Goal: Task Accomplishment & Management: Manage account settings

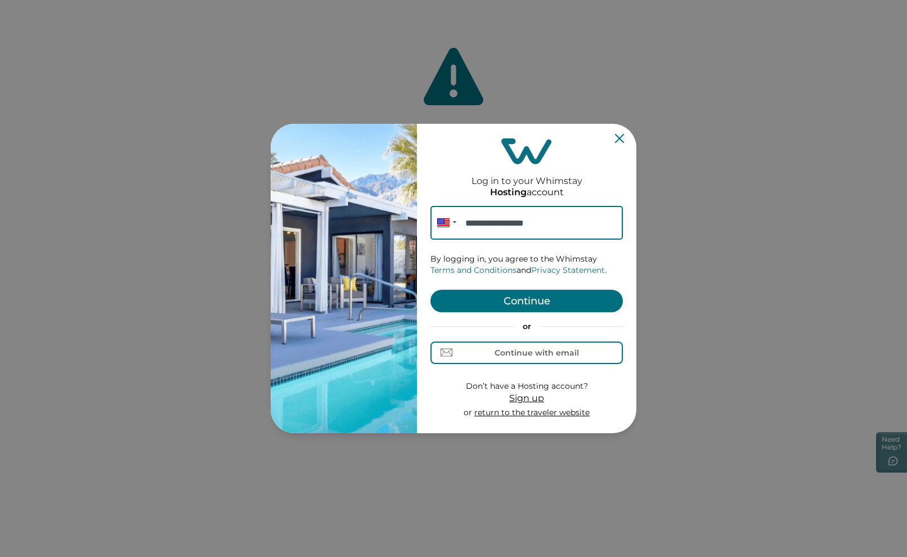
type input "**********"
click at [500, 297] on button "Continue" at bounding box center [526, 301] width 192 height 23
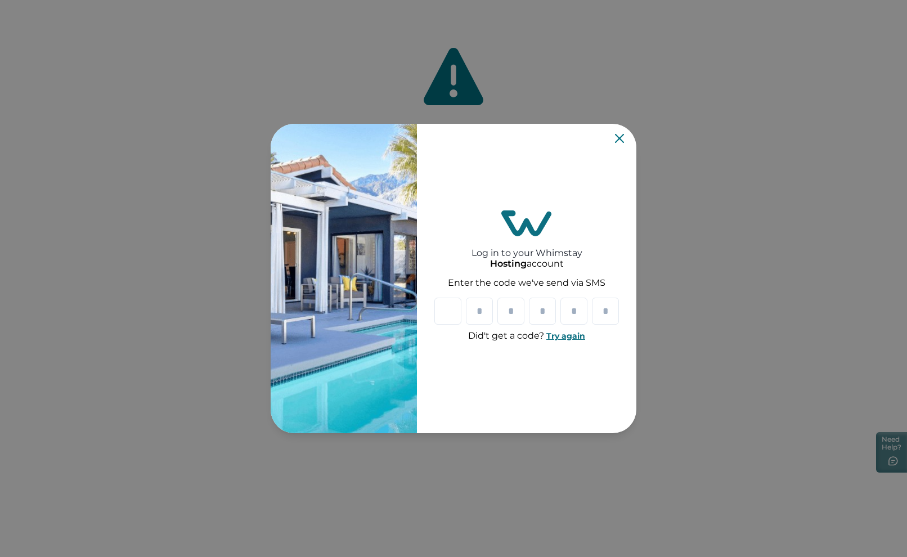
type input "*"
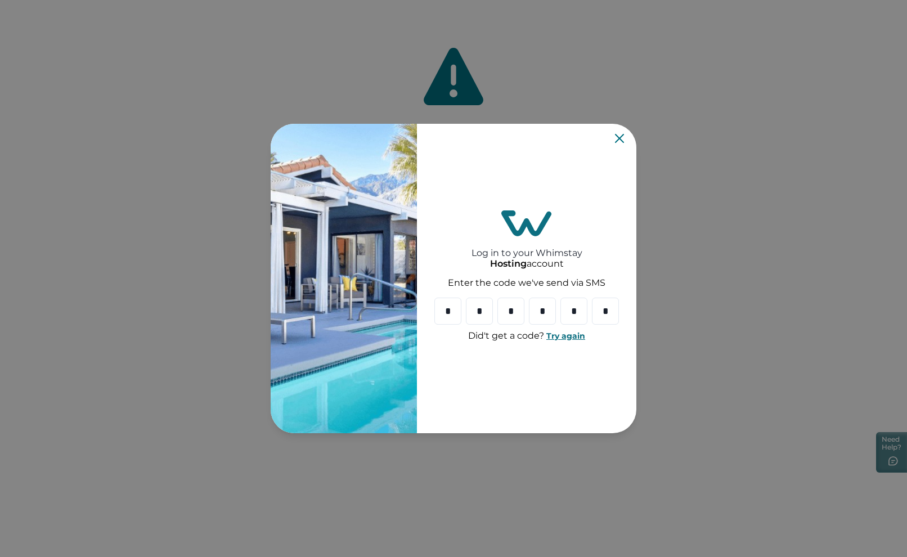
type input "*"
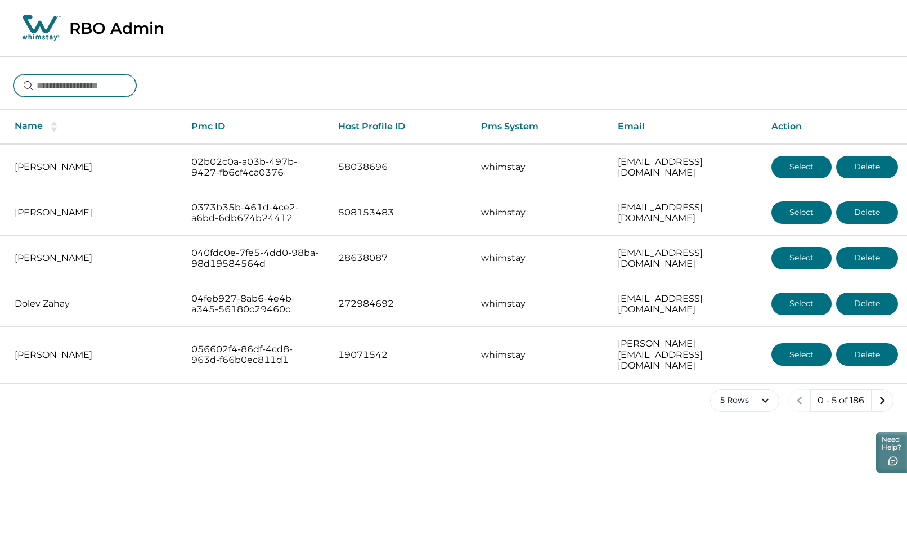
click at [105, 88] on input at bounding box center [75, 85] width 123 height 23
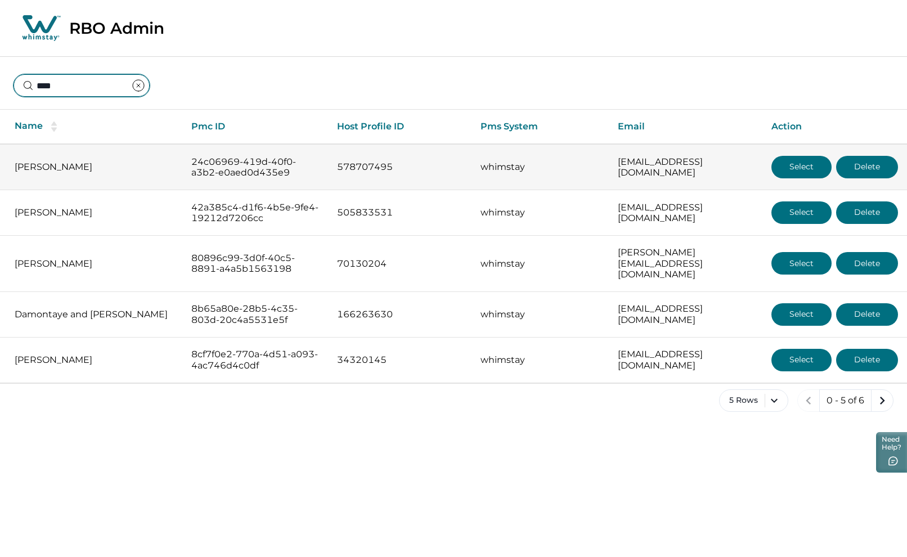
type input "****"
click at [804, 164] on button "Select" at bounding box center [801, 167] width 60 height 23
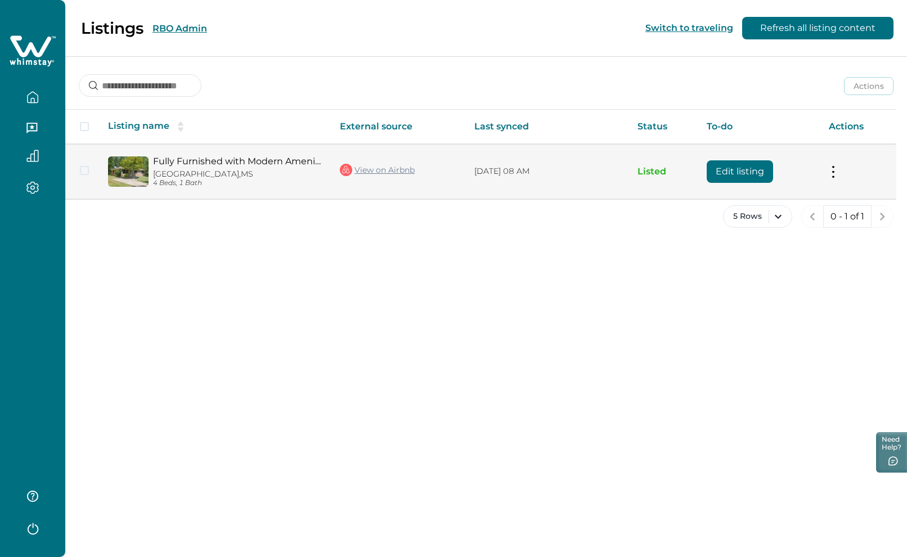
click at [726, 173] on button "Edit listing" at bounding box center [740, 171] width 66 height 23
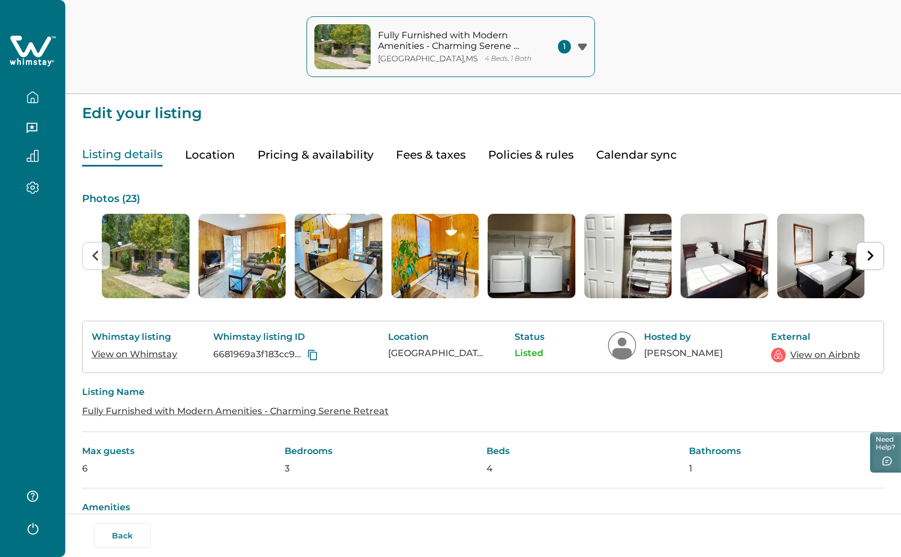
drag, startPoint x: 437, startPoint y: 152, endPoint x: 436, endPoint y: 191, distance: 39.4
click at [437, 152] on button "Fees & taxes" at bounding box center [431, 154] width 70 height 23
type input "*"
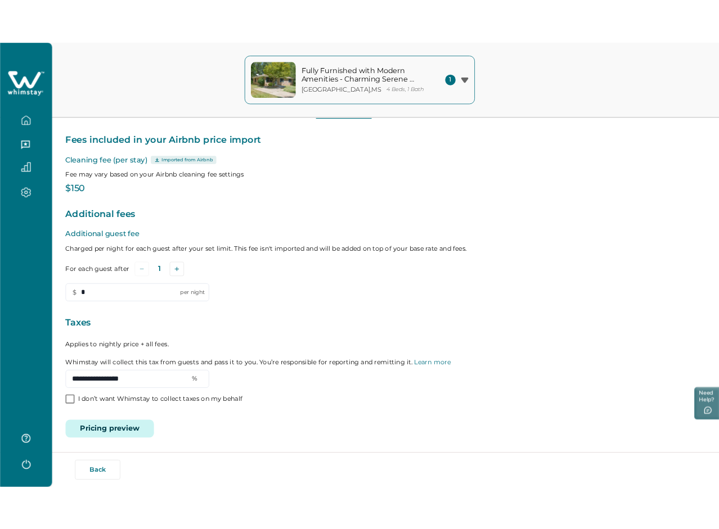
scroll to position [73, 0]
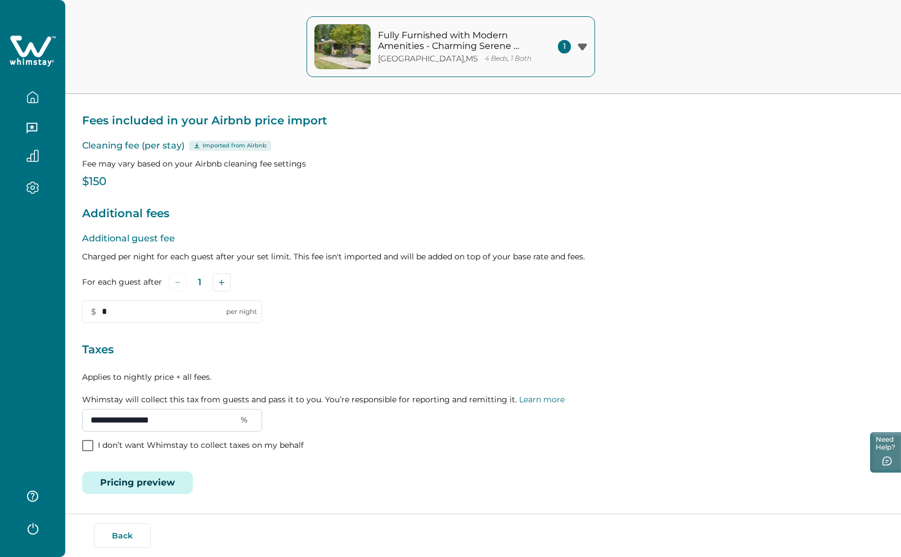
drag, startPoint x: 208, startPoint y: 420, endPoint x: 99, endPoint y: 419, distance: 108.6
click at [99, 419] on input "**********" at bounding box center [172, 420] width 180 height 23
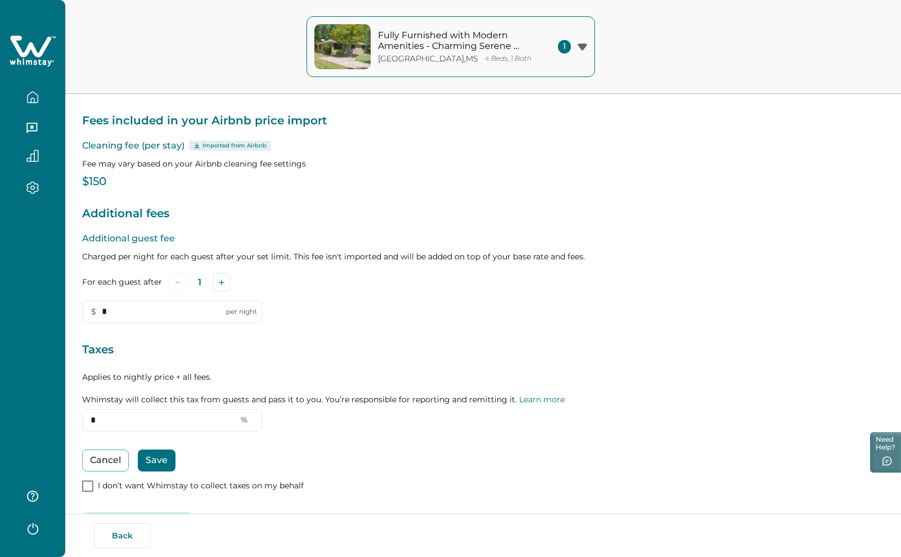
drag, startPoint x: 156, startPoint y: 456, endPoint x: 185, endPoint y: 460, distance: 29.5
click at [157, 456] on button "Save" at bounding box center [157, 460] width 38 height 22
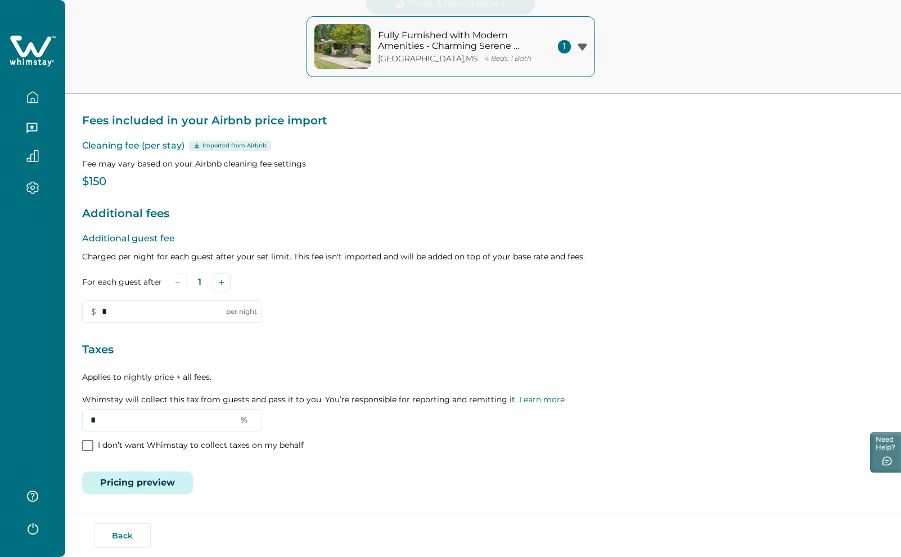
type input "**********"
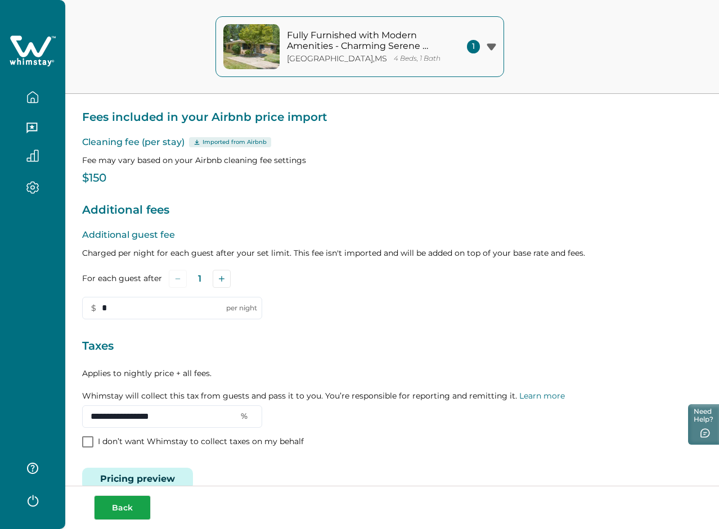
click at [125, 515] on button "Back" at bounding box center [122, 508] width 57 height 25
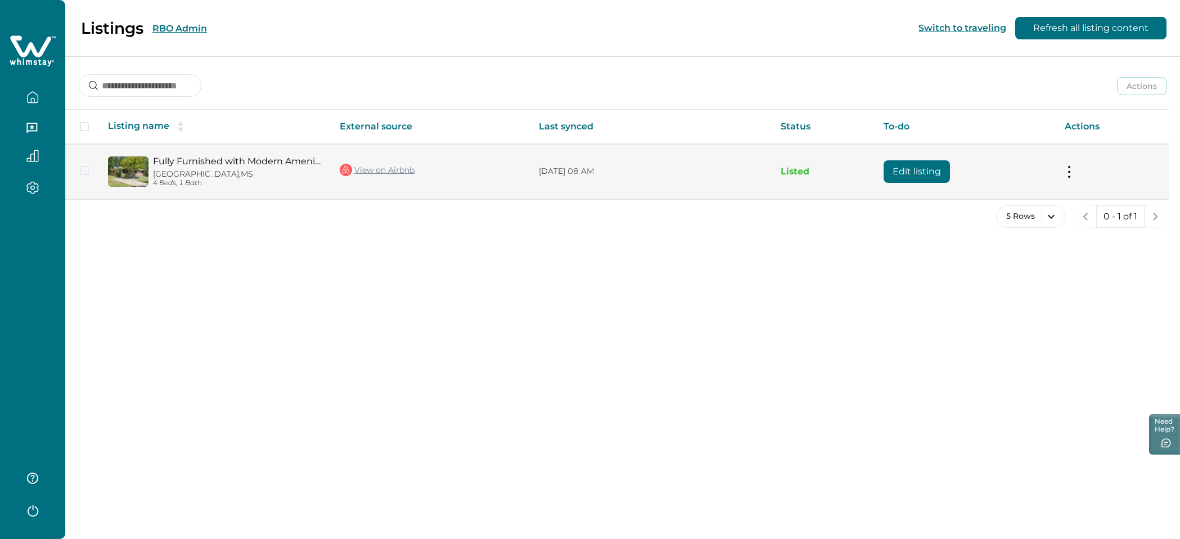
click at [906, 169] on button "Edit listing" at bounding box center [917, 171] width 66 height 23
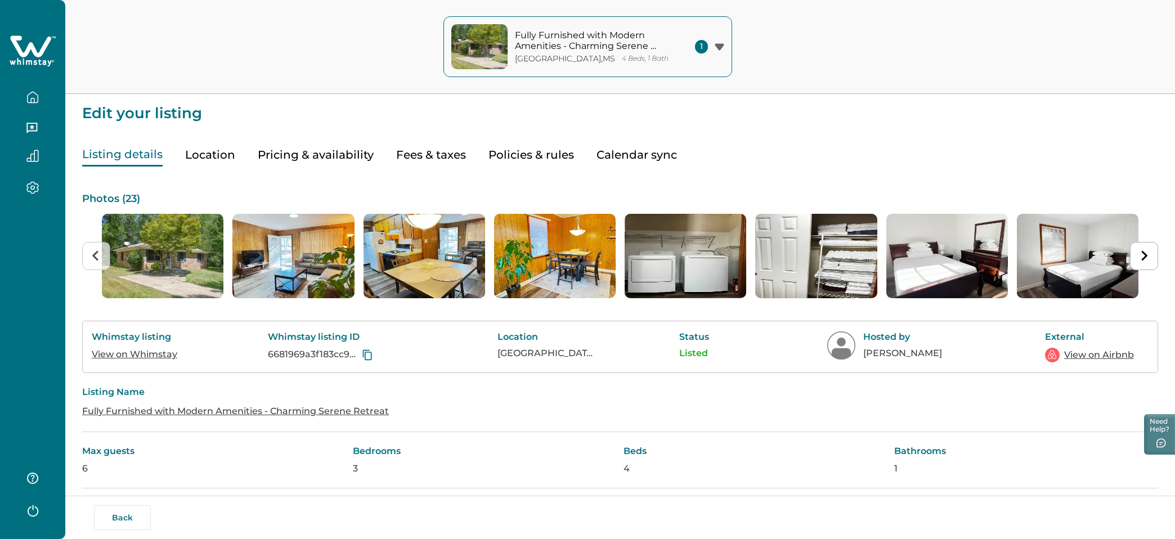
click at [311, 151] on button "Pricing & availability" at bounding box center [316, 154] width 116 height 23
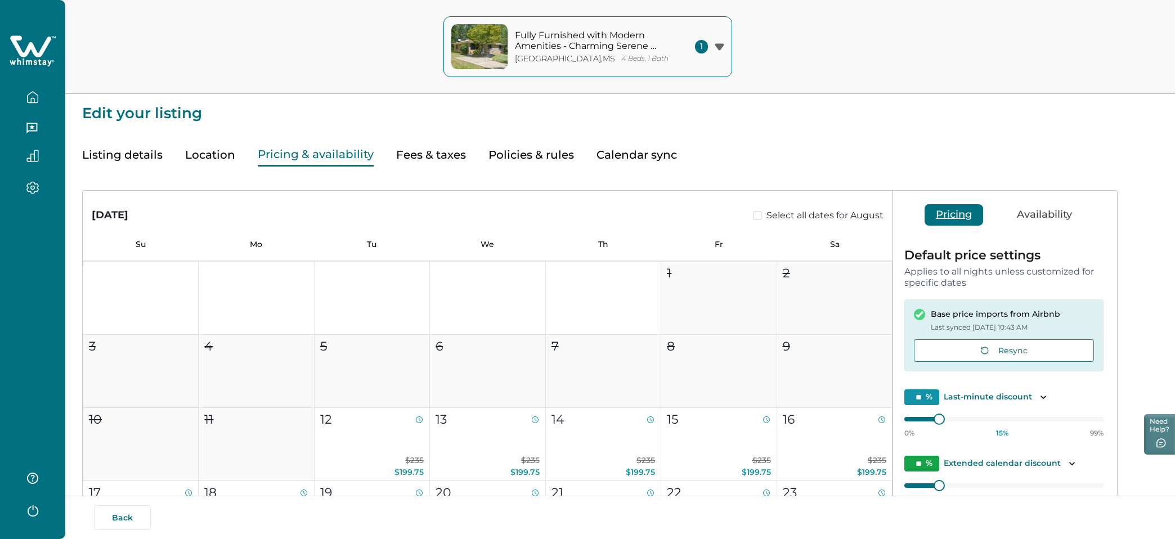
click at [436, 157] on button "Fees & taxes" at bounding box center [431, 154] width 70 height 23
type input "**"
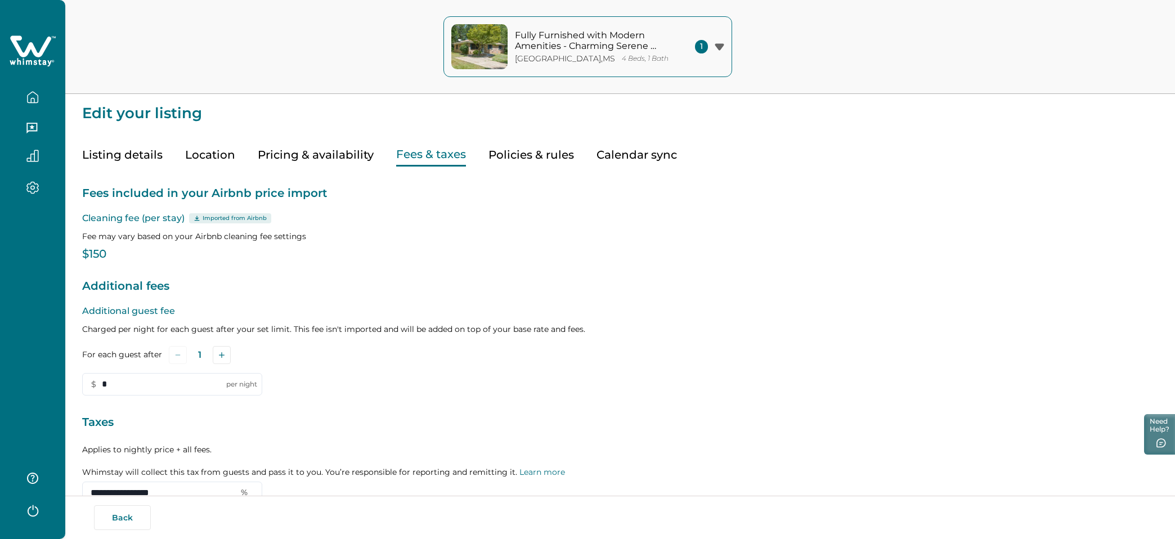
click at [323, 158] on button "Pricing & availability" at bounding box center [316, 154] width 116 height 23
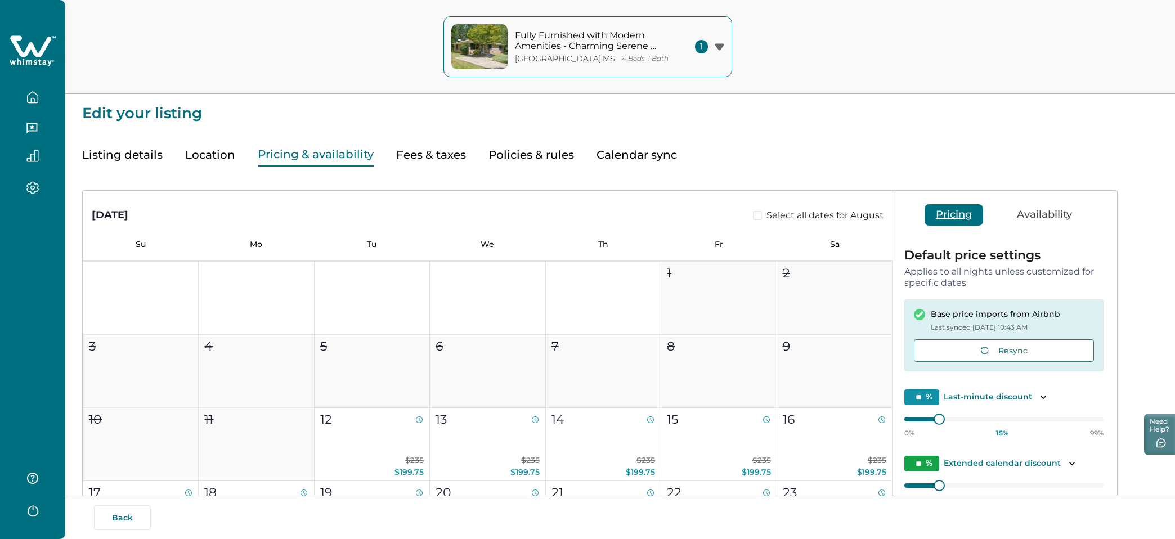
click at [115, 156] on button "Listing details" at bounding box center [122, 154] width 80 height 23
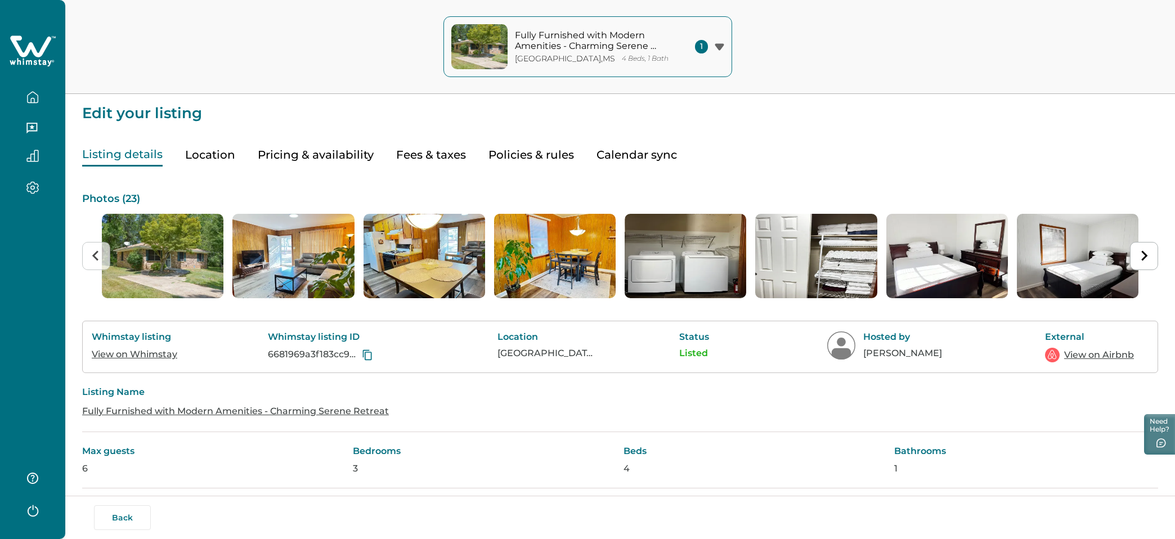
click at [140, 354] on link "View on Whimstay" at bounding box center [135, 354] width 86 height 11
click at [906, 353] on link "View on Airbnb" at bounding box center [1099, 355] width 70 height 14
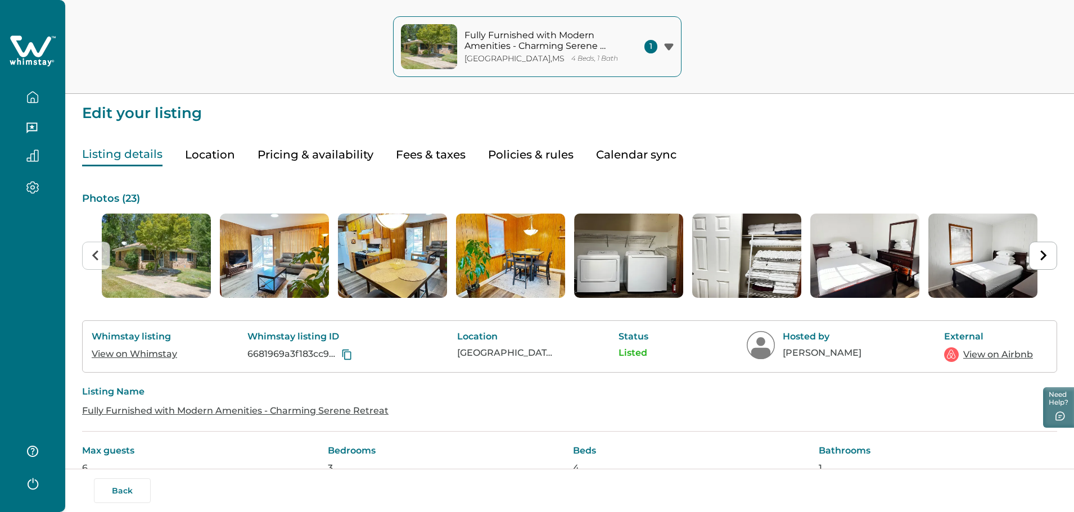
click at [430, 155] on button "Fees & taxes" at bounding box center [431, 154] width 70 height 23
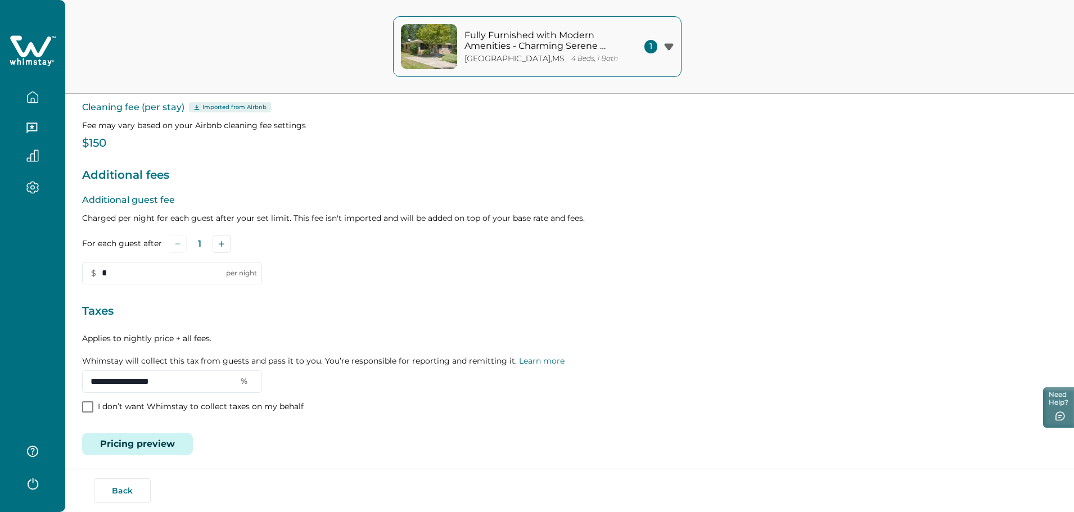
scroll to position [117, 0]
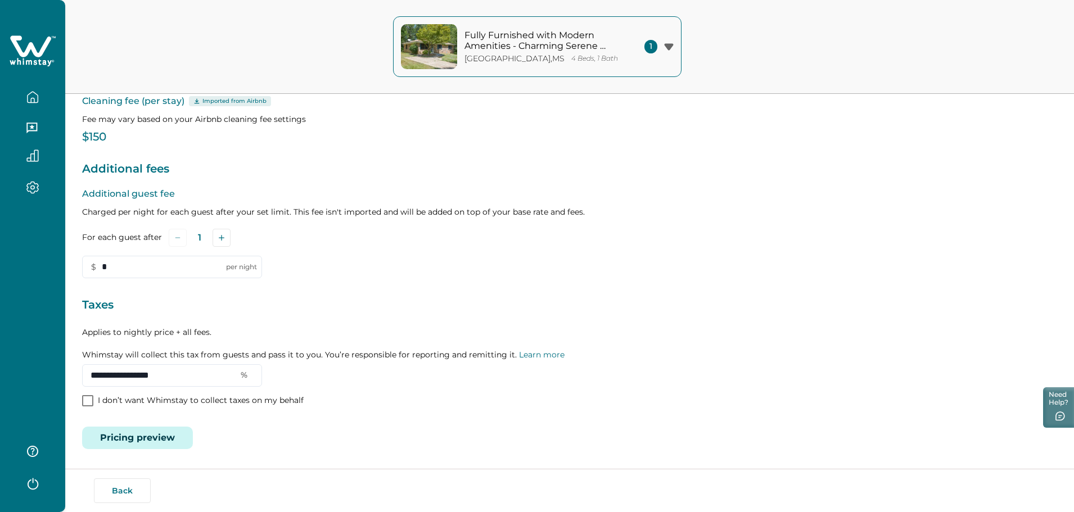
drag, startPoint x: 196, startPoint y: 376, endPoint x: 64, endPoint y: 366, distance: 133.1
click at [64, 366] on div "Fully Furnished with Modern Amenities - Charming Serene Retreat Louisville , MS…" at bounding box center [537, 139] width 1074 height 512
click at [201, 378] on input "**********" at bounding box center [172, 376] width 180 height 23
click at [209, 376] on input "**********" at bounding box center [172, 376] width 180 height 23
drag, startPoint x: 209, startPoint y: 376, endPoint x: 24, endPoint y: 364, distance: 185.5
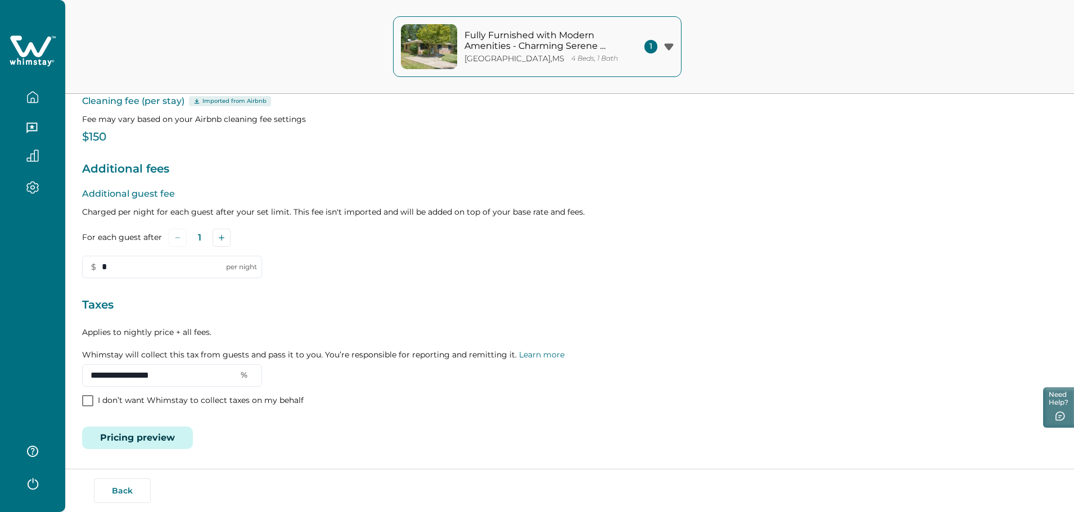
click at [24, 364] on div "Fully Furnished with Modern Amenities - Charming Serene Retreat Louisville , MS…" at bounding box center [537, 139] width 1074 height 512
click at [196, 374] on input "**********" at bounding box center [172, 376] width 180 height 23
drag, startPoint x: 196, startPoint y: 374, endPoint x: 26, endPoint y: 371, distance: 169.9
click at [26, 371] on div "Fully Furnished with Modern Amenities - Charming Serene Retreat Louisville , MS…" at bounding box center [537, 139] width 1074 height 512
click at [210, 377] on input "**********" at bounding box center [172, 376] width 180 height 23
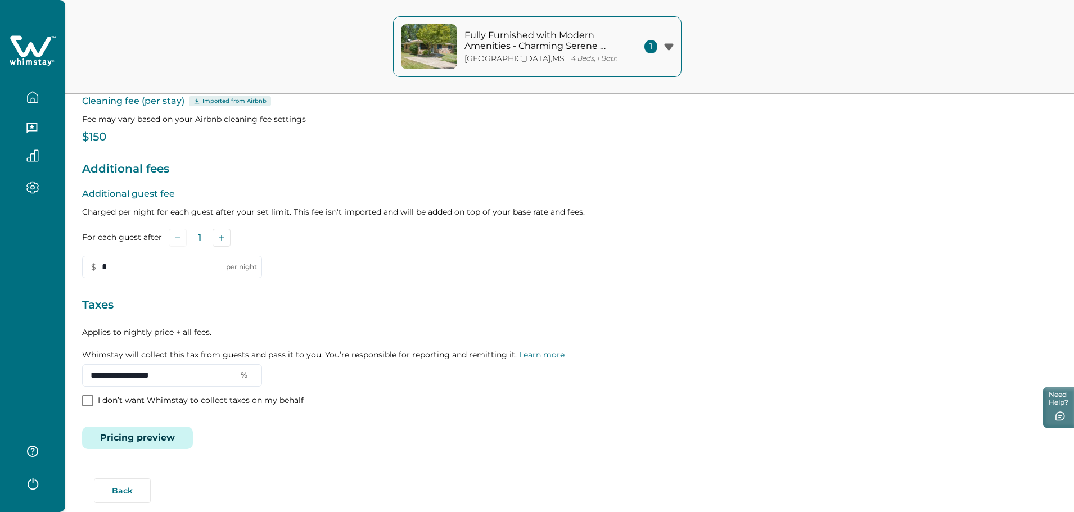
drag, startPoint x: 207, startPoint y: 372, endPoint x: 48, endPoint y: 363, distance: 159.5
click at [49, 363] on div "Fully Furnished with Modern Amenities - Charming Serene Retreat Louisville , MS…" at bounding box center [537, 139] width 1074 height 512
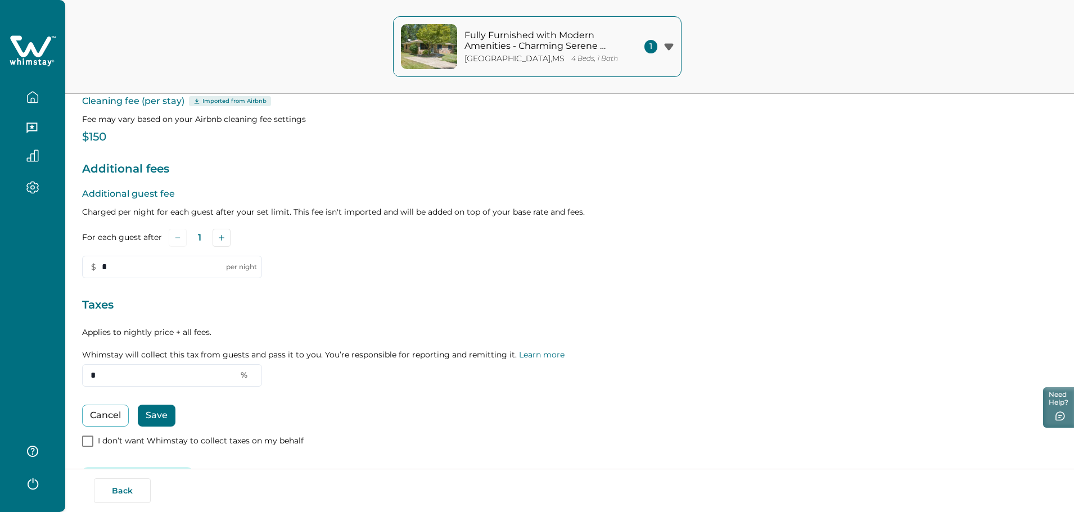
drag, startPoint x: 155, startPoint y: 413, endPoint x: 226, endPoint y: 429, distance: 72.6
click at [158, 415] on button "Save" at bounding box center [157, 416] width 38 height 22
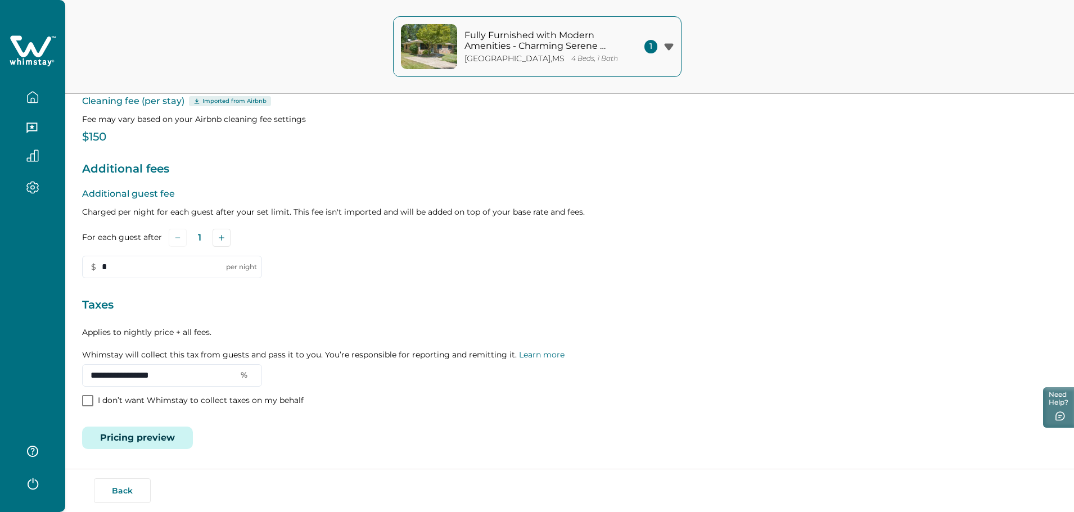
drag, startPoint x: 202, startPoint y: 377, endPoint x: -44, endPoint y: 356, distance: 246.8
click at [0, 356] on html "Skip to Content Fully Furnished with Modern Amenities - Charming Serene Retreat…" at bounding box center [537, 139] width 1074 height 512
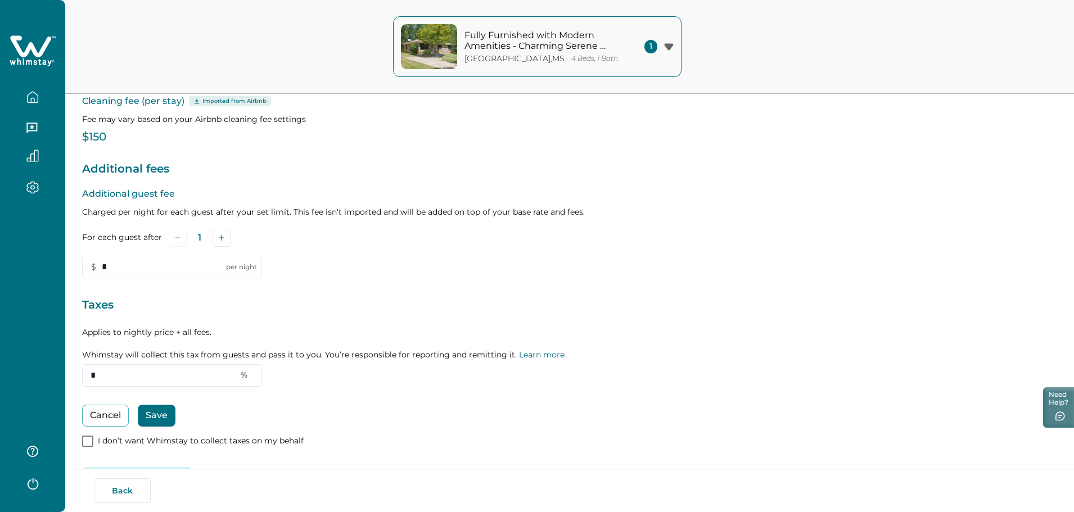
click at [152, 412] on button "Save" at bounding box center [157, 416] width 38 height 22
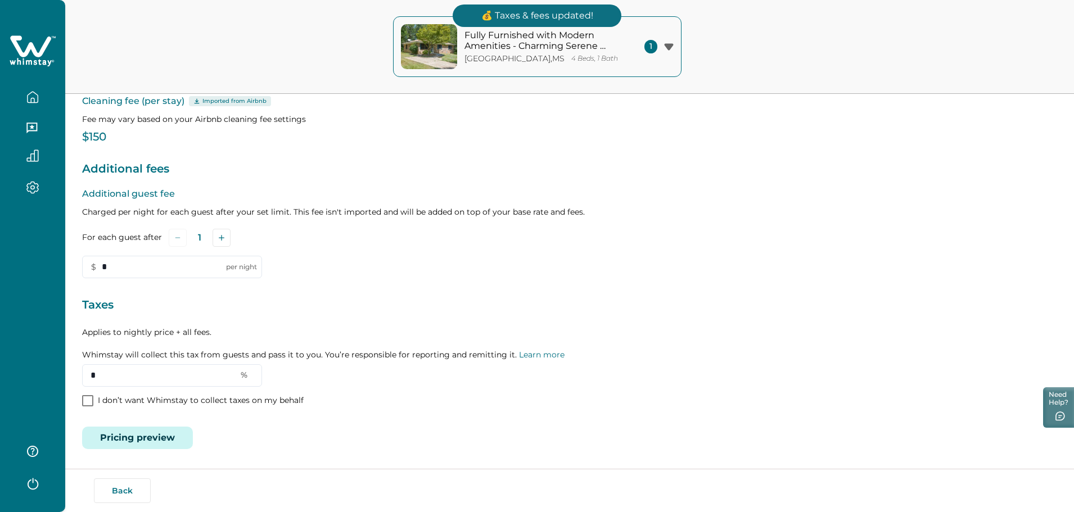
drag, startPoint x: 158, startPoint y: 371, endPoint x: -85, endPoint y: 361, distance: 242.7
click at [0, 361] on html "Skip to Content Fully Furnished with Modern Amenities - Charming Serene Retreat…" at bounding box center [537, 139] width 1074 height 512
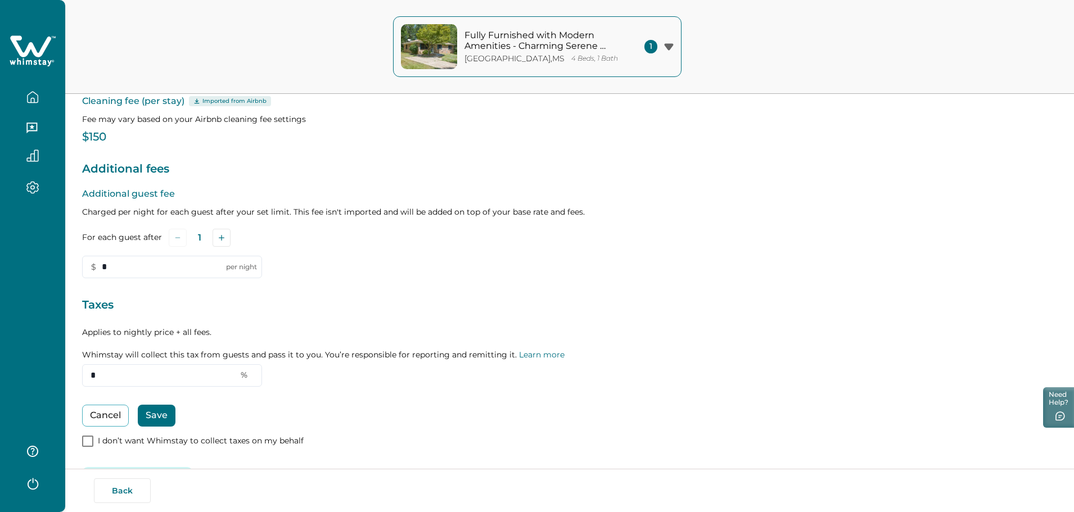
click at [165, 416] on button "Save" at bounding box center [157, 416] width 38 height 22
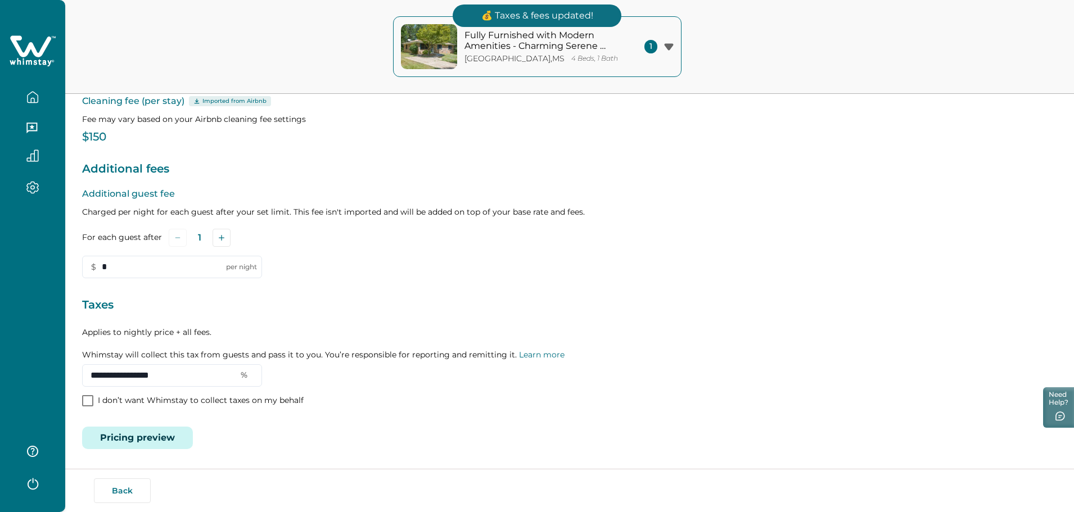
drag, startPoint x: 198, startPoint y: 373, endPoint x: -64, endPoint y: 363, distance: 261.8
click at [0, 363] on html "Skip to Content Fully Furnished with Modern Amenities - Charming Serene Retreat…" at bounding box center [537, 139] width 1074 height 512
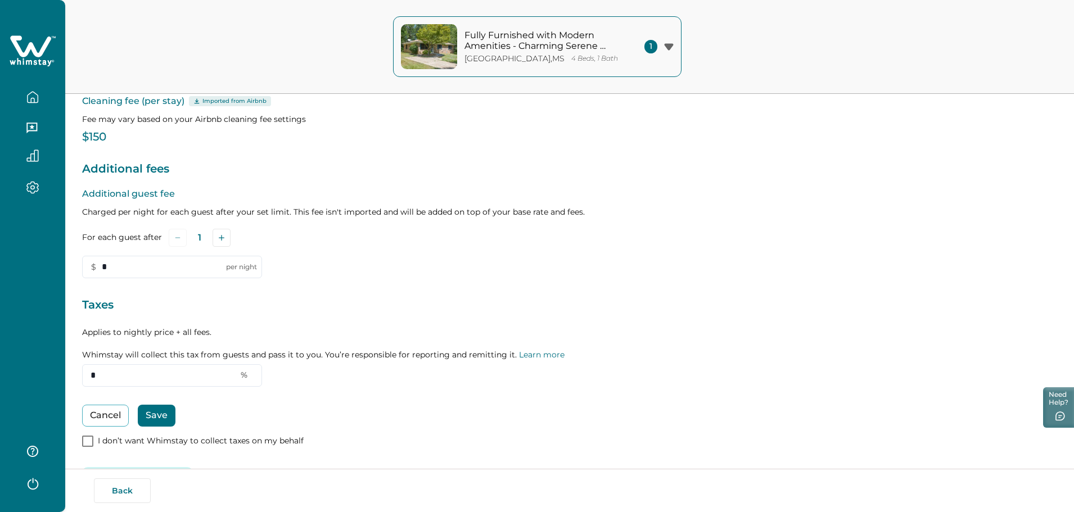
click at [146, 416] on button "Save" at bounding box center [157, 416] width 38 height 22
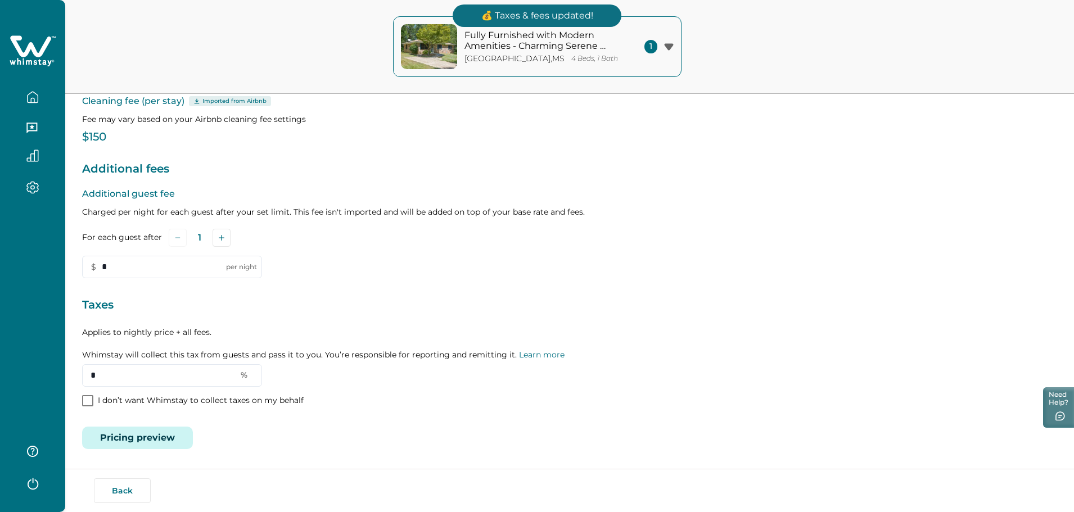
drag, startPoint x: 102, startPoint y: 372, endPoint x: -79, endPoint y: 362, distance: 180.8
click at [0, 362] on html "Skip to Content Fully Furnished with Modern Amenities - Charming Serene Retreat…" at bounding box center [537, 139] width 1074 height 512
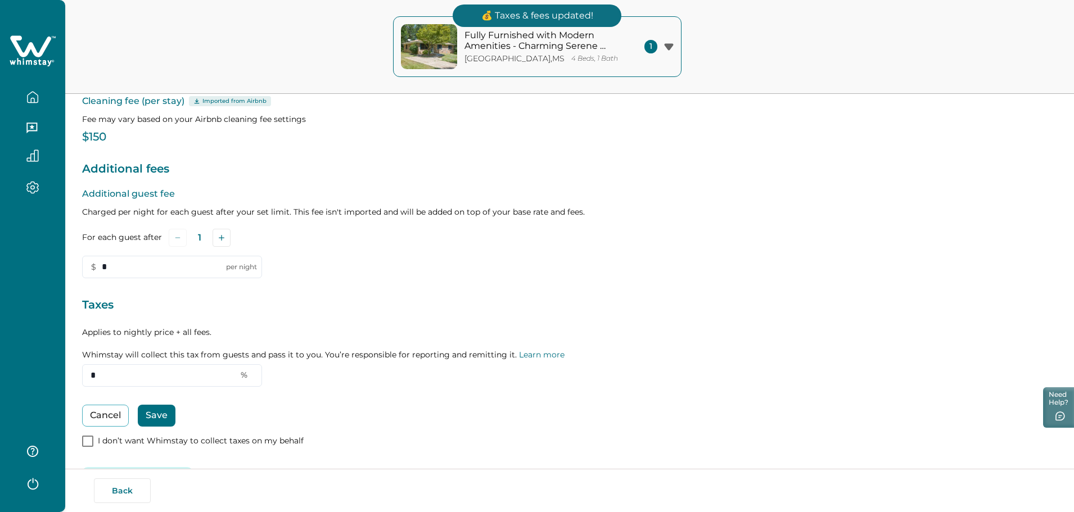
click at [154, 420] on button "Save" at bounding box center [157, 416] width 38 height 22
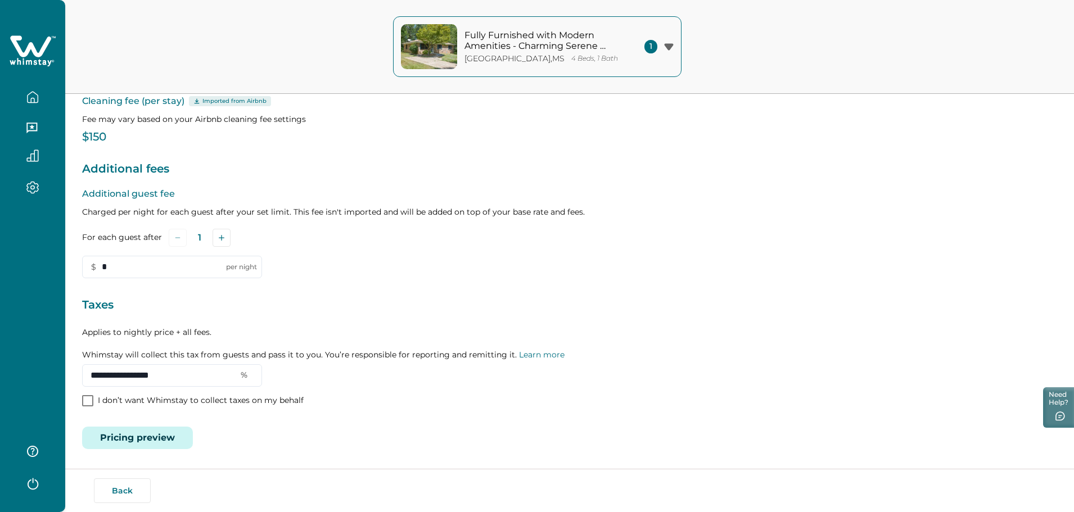
drag, startPoint x: 198, startPoint y: 376, endPoint x: -100, endPoint y: 349, distance: 298.8
click at [0, 349] on html "Skip to Content Fully Furnished with Modern Amenities - Charming Serene Retreat…" at bounding box center [537, 139] width 1074 height 512
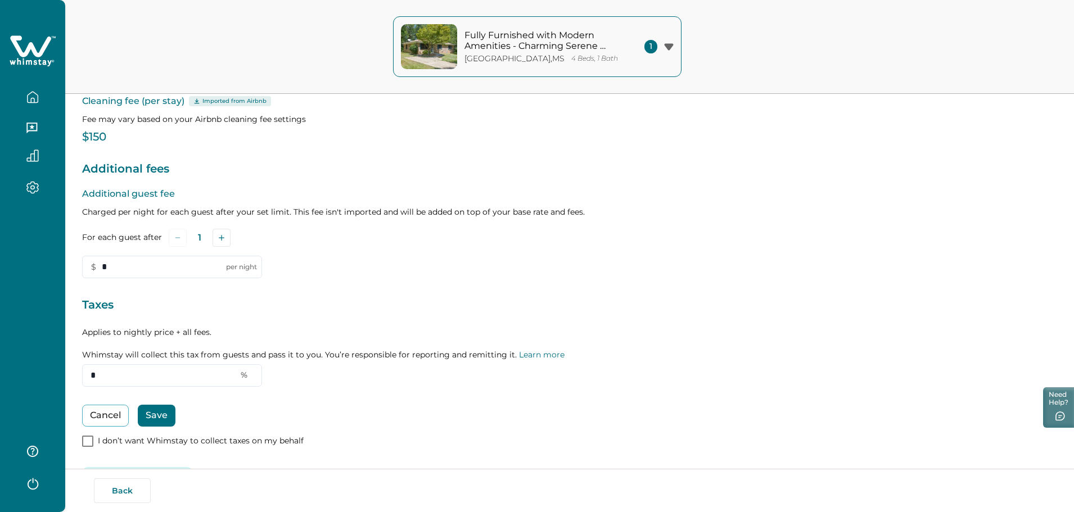
click at [158, 419] on button "Save" at bounding box center [157, 416] width 38 height 22
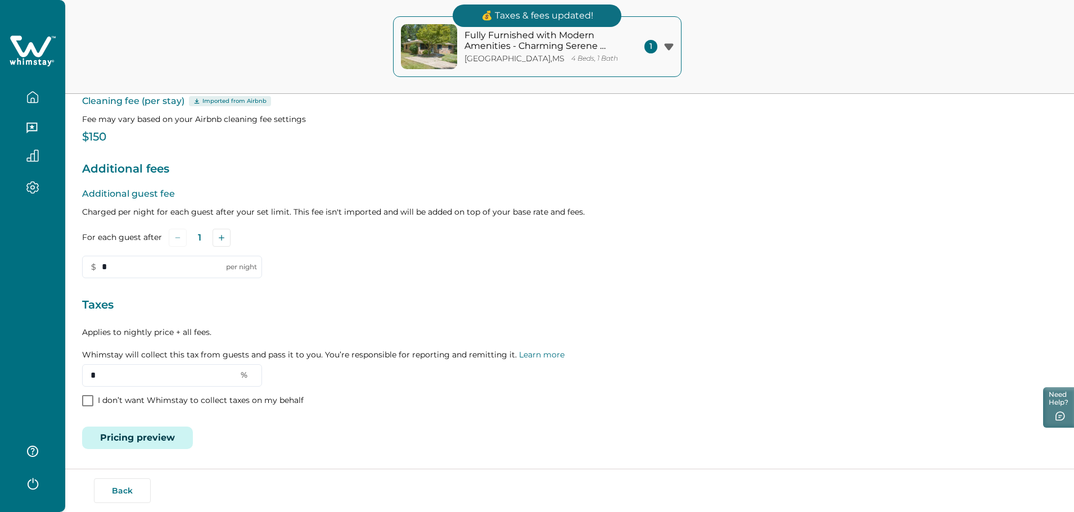
drag, startPoint x: 127, startPoint y: 376, endPoint x: 33, endPoint y: 370, distance: 94.1
click at [33, 370] on div "Fully Furnished with Modern Amenities - Charming Serene Retreat Louisville , MS…" at bounding box center [537, 139] width 1074 height 512
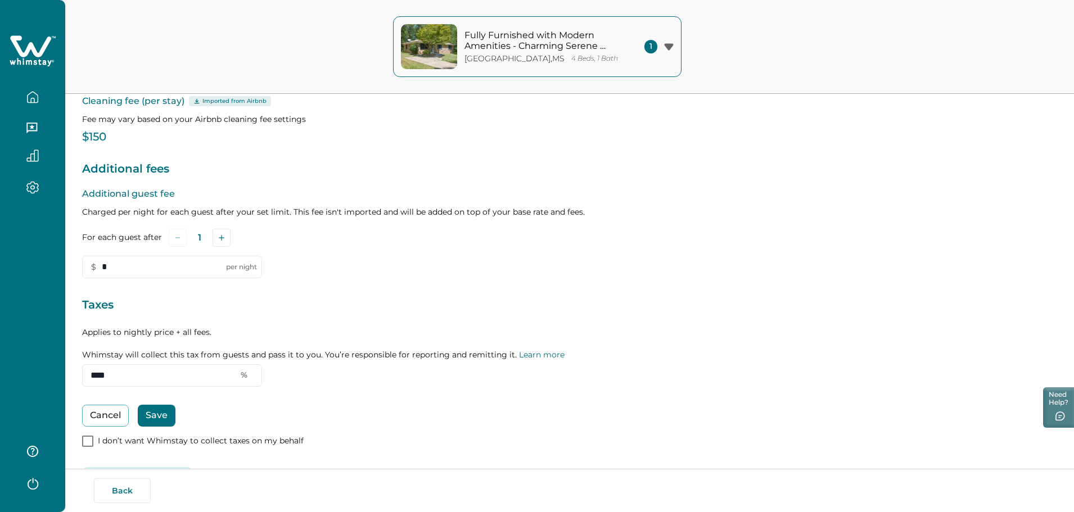
click at [169, 420] on button "Save" at bounding box center [157, 416] width 38 height 22
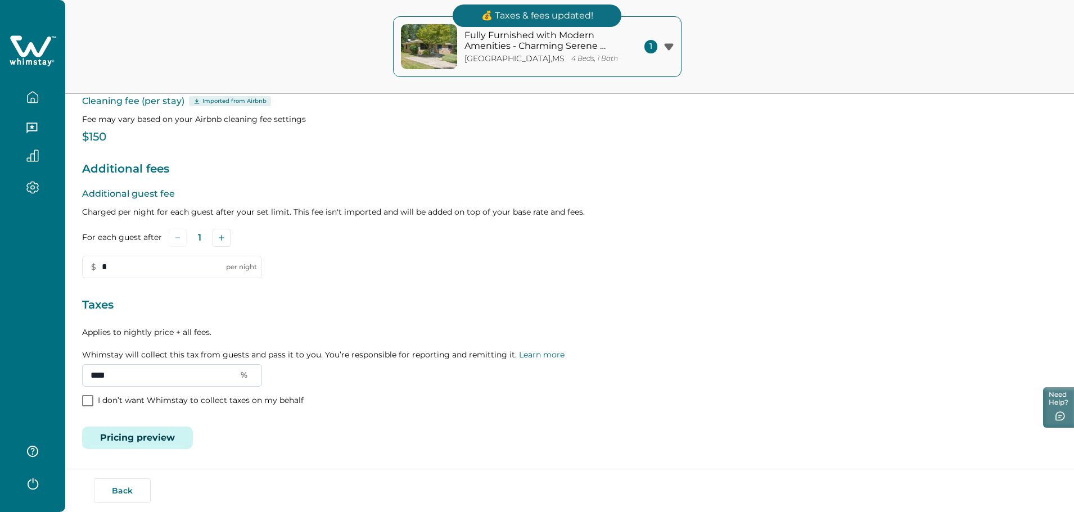
click at [148, 377] on input "****" at bounding box center [172, 376] width 180 height 23
drag, startPoint x: 132, startPoint y: 378, endPoint x: -7, endPoint y: 376, distance: 138.4
click at [0, 376] on html "Skip to Content Fully Furnished with Modern Amenities - Charming Serene Retreat…" at bounding box center [537, 139] width 1074 height 512
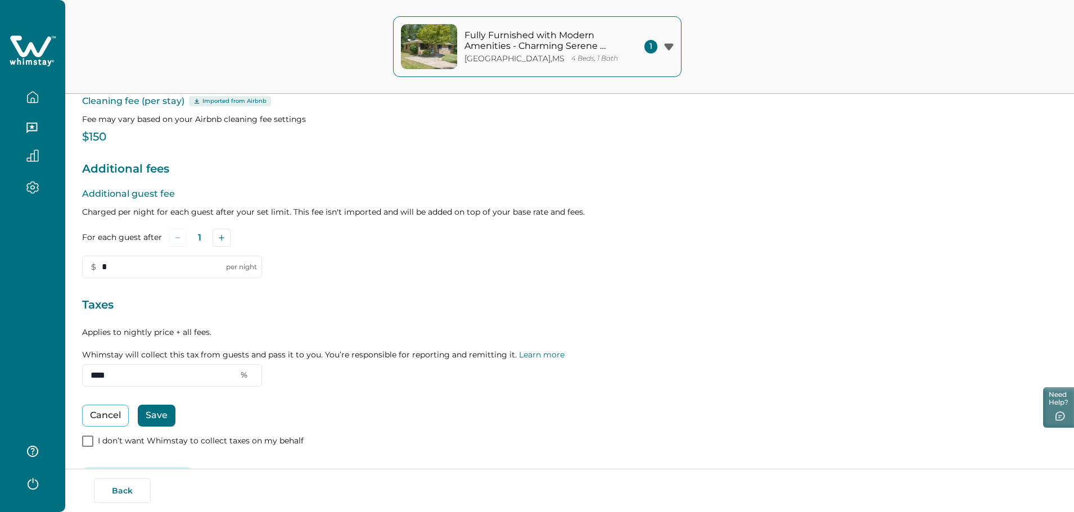
drag, startPoint x: 132, startPoint y: 375, endPoint x: -47, endPoint y: 370, distance: 178.9
click at [0, 370] on html "Skip to Content Fully Furnished with Modern Amenities - Charming Serene Retreat…" at bounding box center [537, 139] width 1074 height 512
click at [161, 419] on button "Save" at bounding box center [157, 416] width 38 height 22
click at [155, 419] on button "Save" at bounding box center [157, 416] width 38 height 22
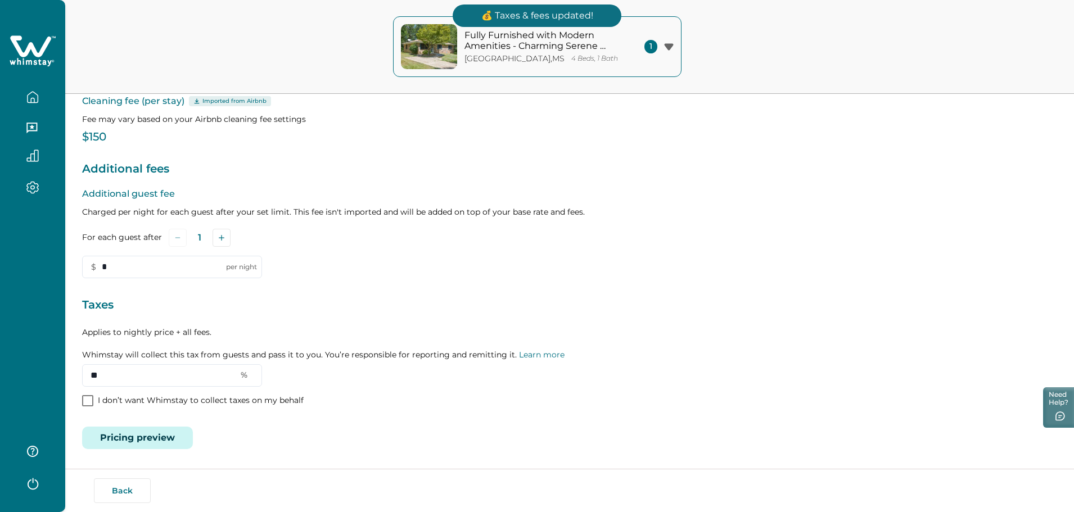
drag, startPoint x: 120, startPoint y: 377, endPoint x: -55, endPoint y: 376, distance: 174.4
click at [0, 376] on html "Skip to Content Fully Furnished with Modern Amenities - Charming Serene Retreat…" at bounding box center [537, 139] width 1074 height 512
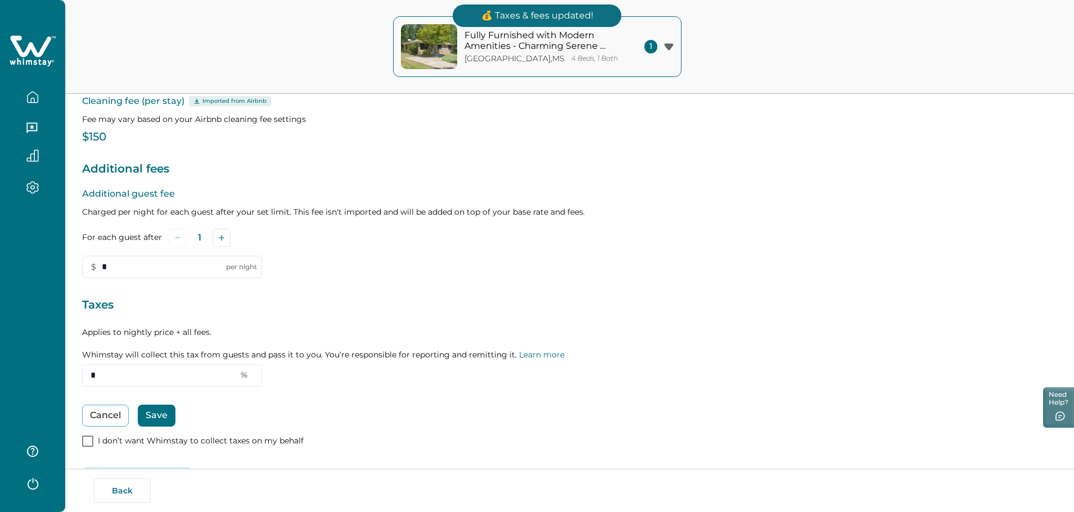
click at [167, 416] on button "Save" at bounding box center [157, 416] width 38 height 22
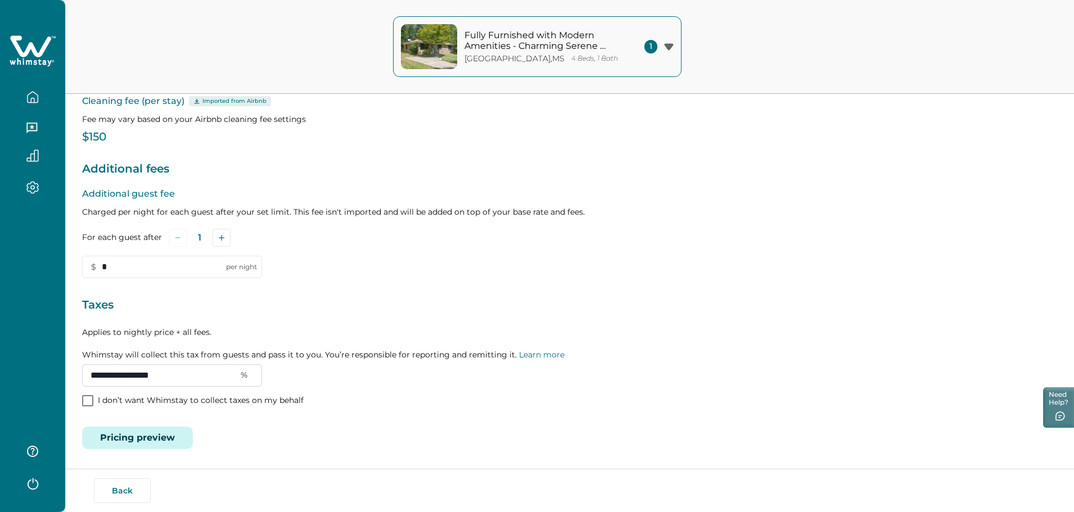
drag, startPoint x: 215, startPoint y: 377, endPoint x: 98, endPoint y: 376, distance: 116.4
click at [98, 376] on input "**********" at bounding box center [172, 376] width 180 height 23
click at [201, 374] on input "**********" at bounding box center [172, 376] width 180 height 23
click at [229, 383] on input "**********" at bounding box center [172, 376] width 180 height 23
drag, startPoint x: 216, startPoint y: 377, endPoint x: 80, endPoint y: 373, distance: 136.2
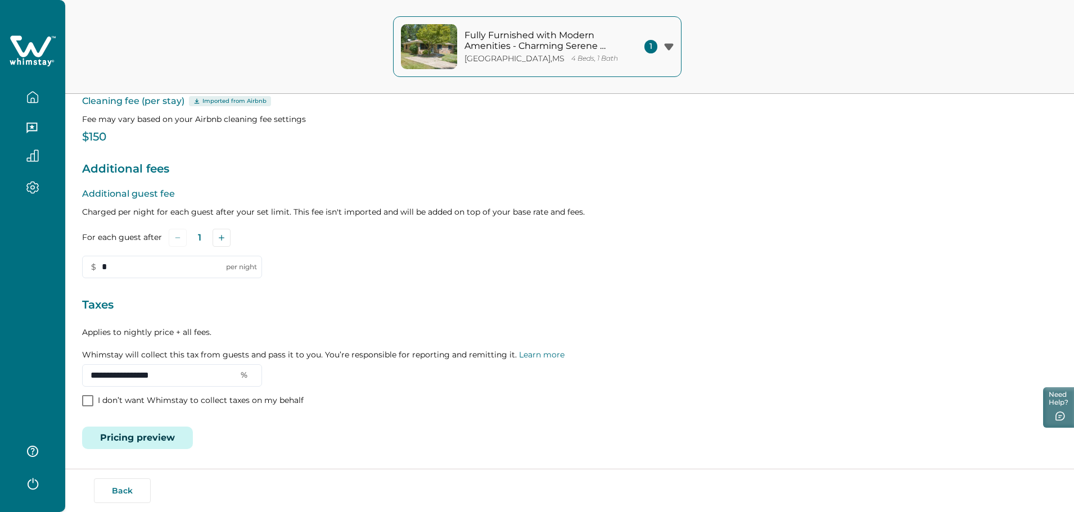
click at [80, 373] on div "Edit your listing Listing details Location Pricing & availability Fees & taxes …" at bounding box center [569, 197] width 1009 height 629
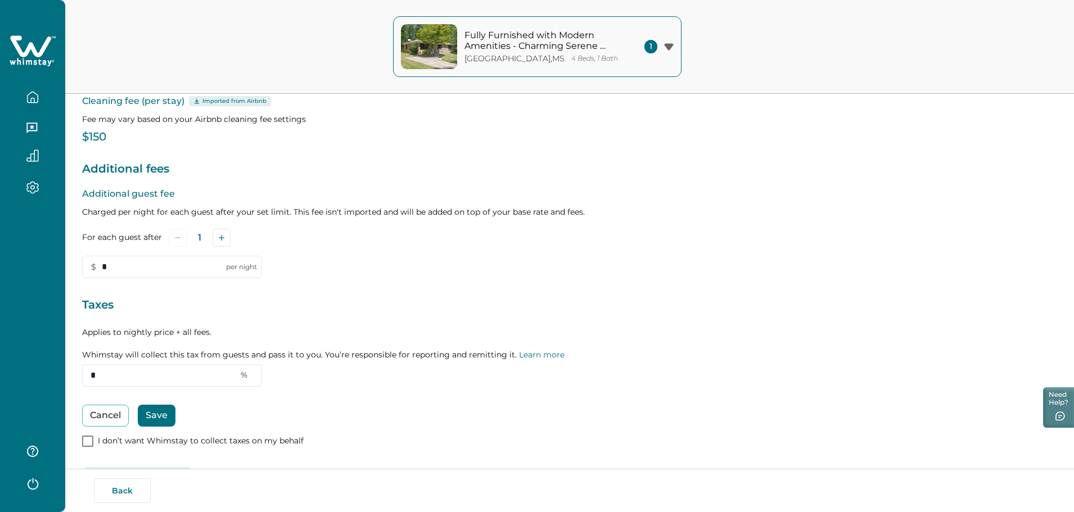
click at [159, 419] on button "Save" at bounding box center [157, 416] width 38 height 22
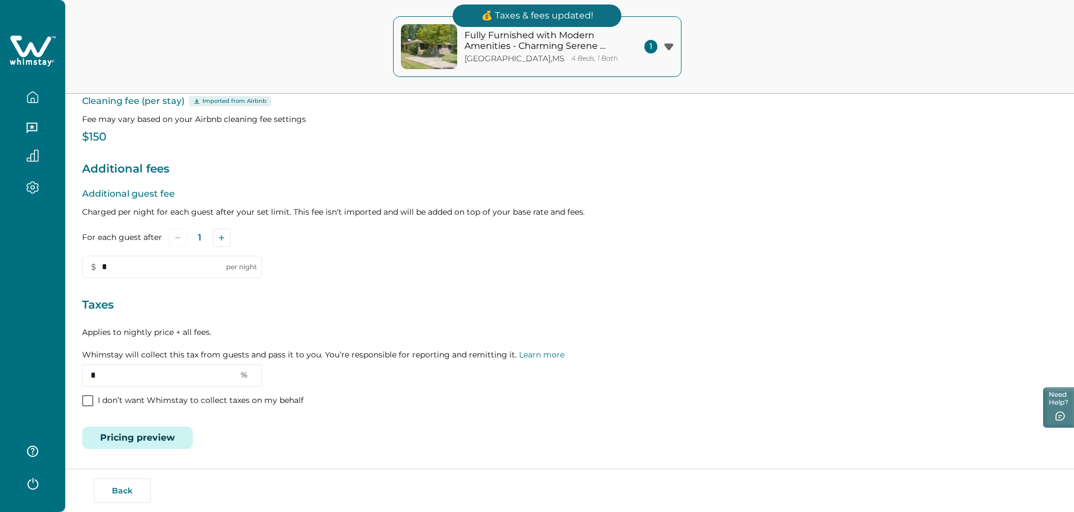
drag, startPoint x: 134, startPoint y: 374, endPoint x: 39, endPoint y: 370, distance: 95.7
click at [39, 370] on div "Fully Furnished with Modern Amenities - Charming Serene Retreat Louisville , MS…" at bounding box center [537, 139] width 1074 height 512
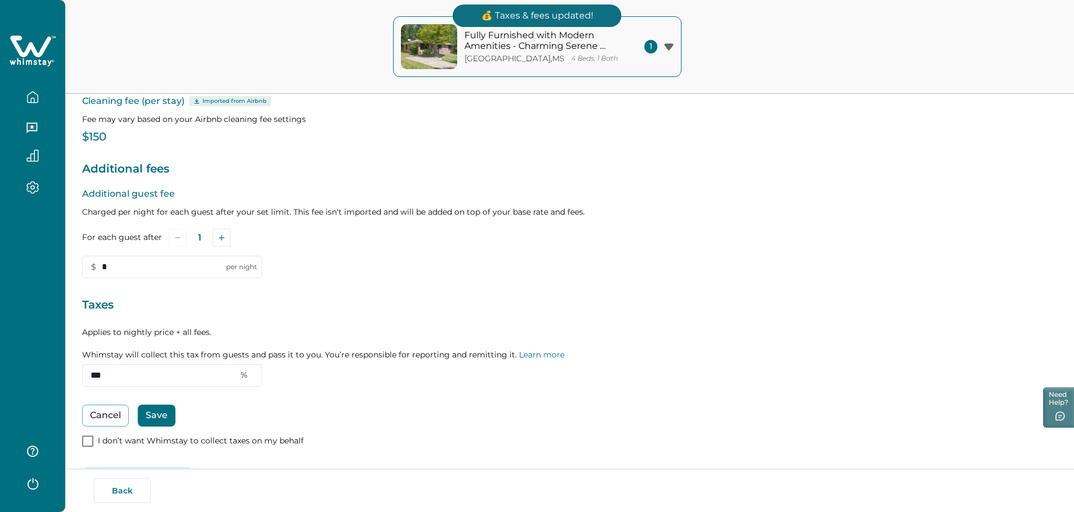
click at [156, 416] on button "Save" at bounding box center [157, 416] width 38 height 22
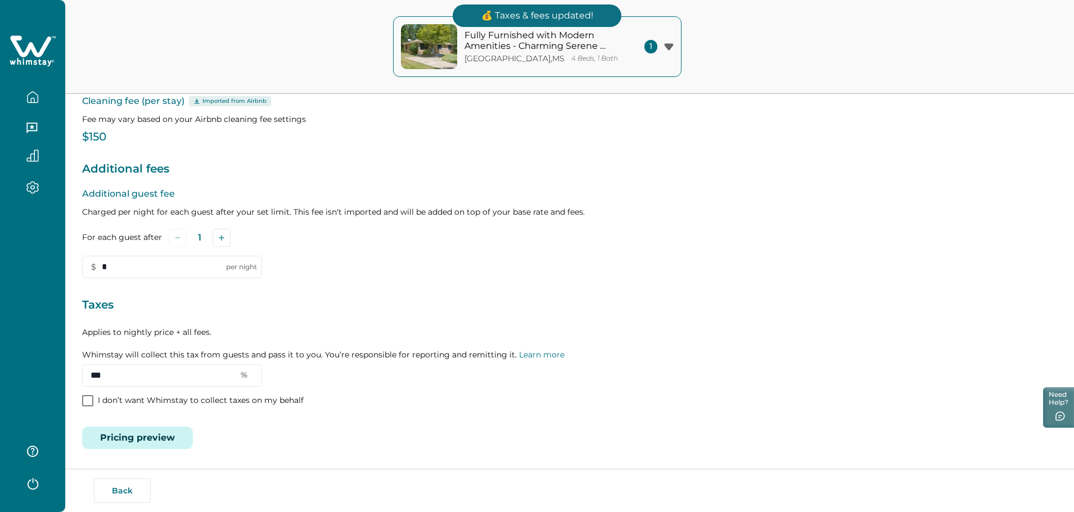
drag, startPoint x: 131, startPoint y: 374, endPoint x: 37, endPoint y: 376, distance: 93.4
click at [38, 376] on div "Fully Furnished with Modern Amenities - Charming Serene Retreat Louisville , MS…" at bounding box center [537, 139] width 1074 height 512
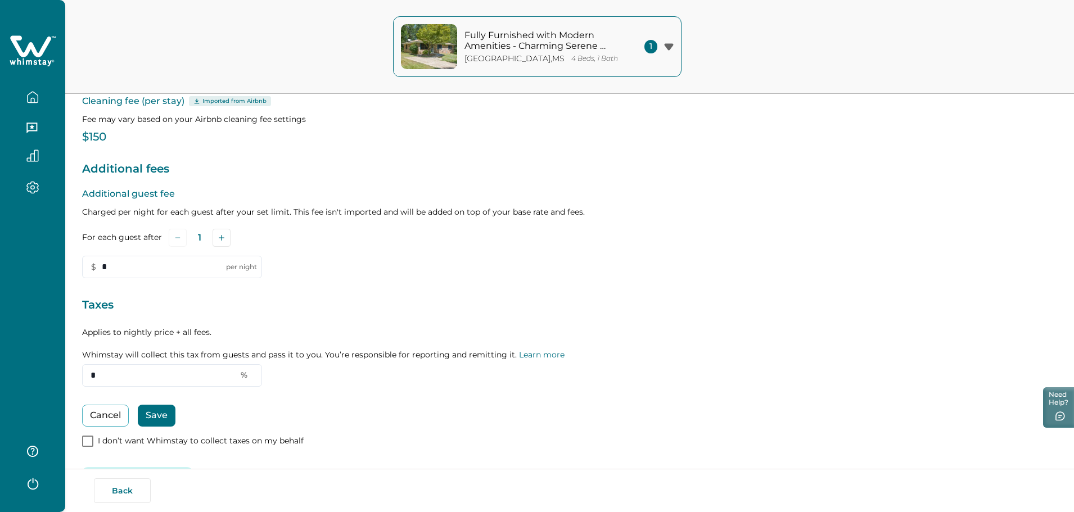
click at [155, 415] on button "Save" at bounding box center [157, 416] width 38 height 22
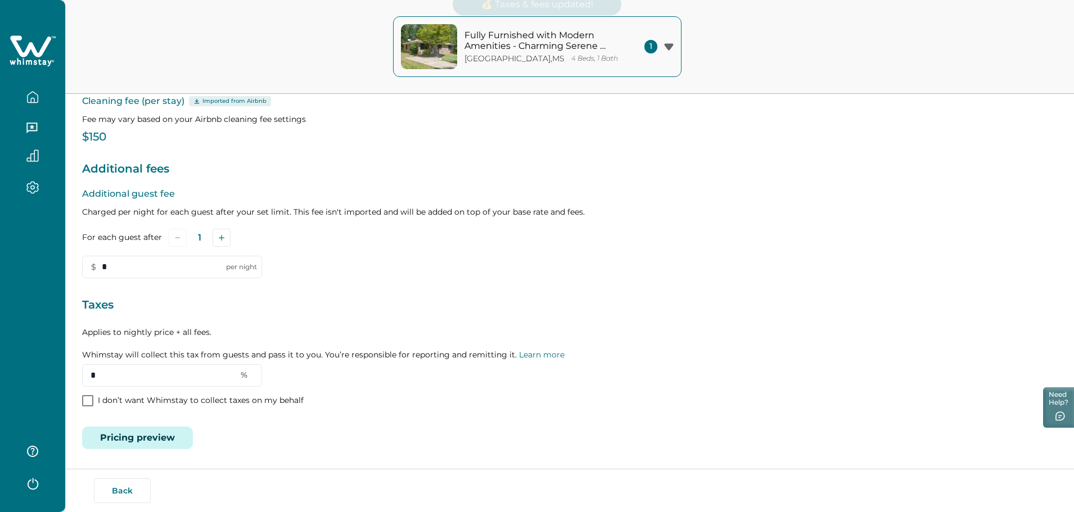
type input "**********"
click at [124, 495] on button "Back" at bounding box center [122, 491] width 57 height 25
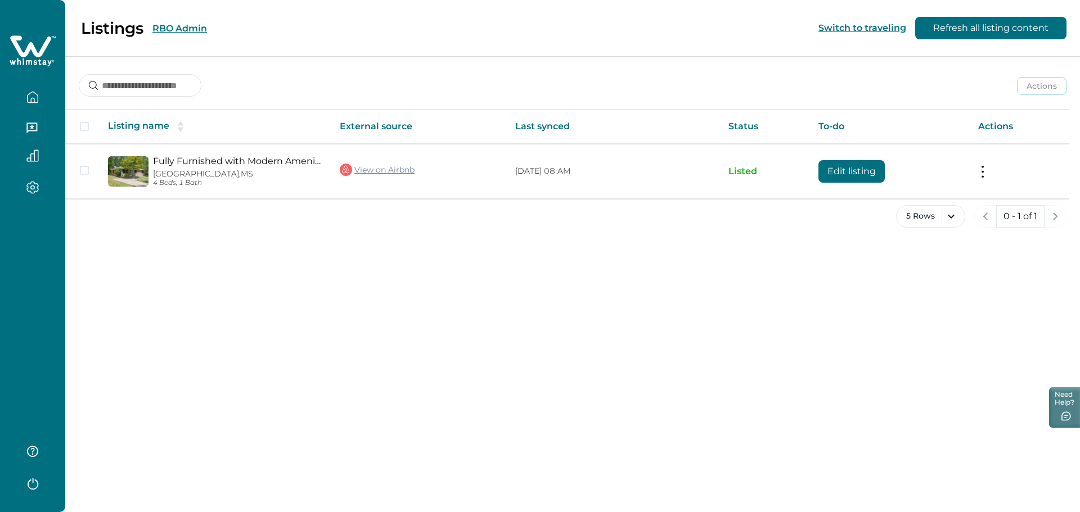
click at [187, 27] on button "RBO Admin" at bounding box center [179, 28] width 55 height 11
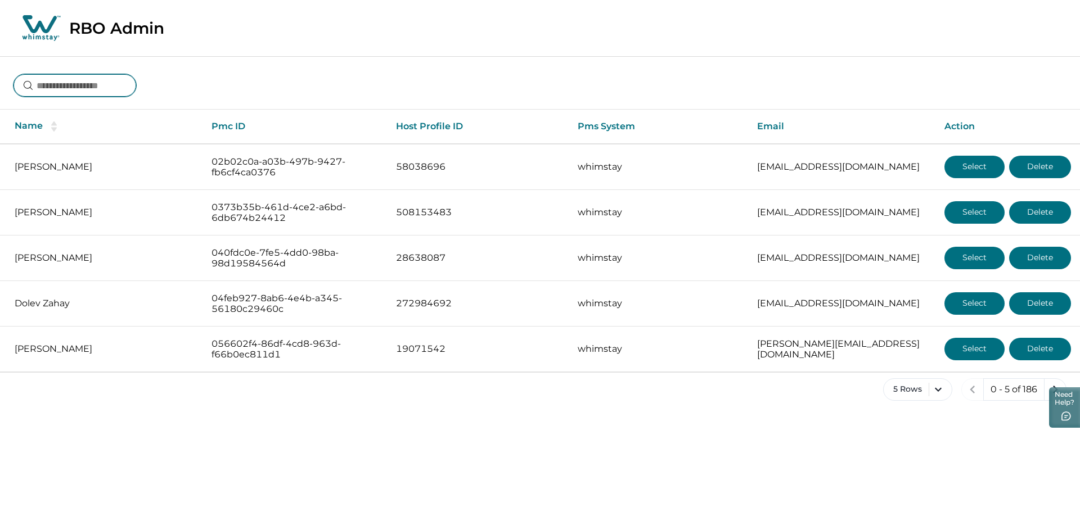
click at [107, 86] on input at bounding box center [75, 85] width 123 height 23
drag, startPoint x: 89, startPoint y: 82, endPoint x: 96, endPoint y: 79, distance: 7.5
click at [93, 80] on input at bounding box center [75, 85] width 123 height 23
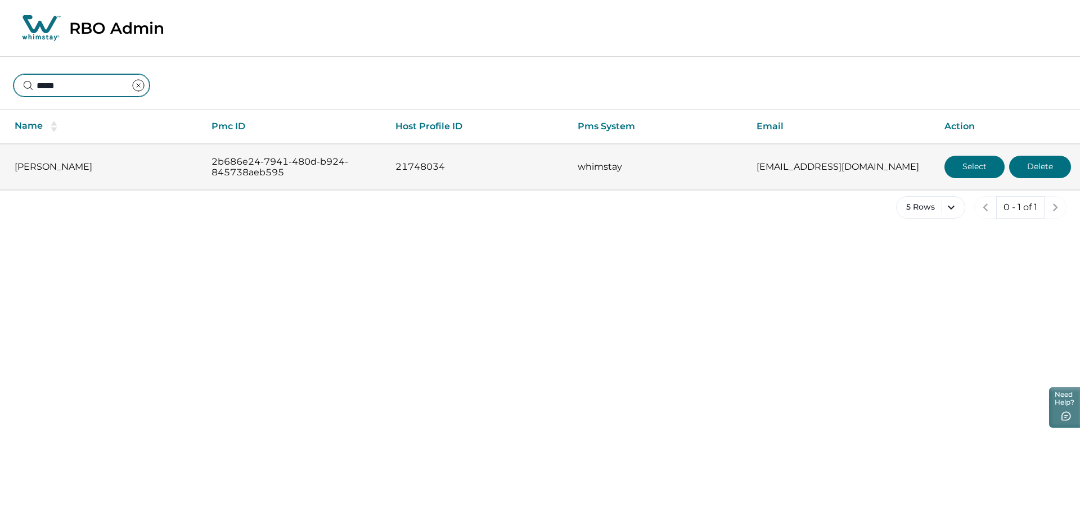
type input "*****"
click at [906, 169] on button "Select" at bounding box center [975, 167] width 60 height 23
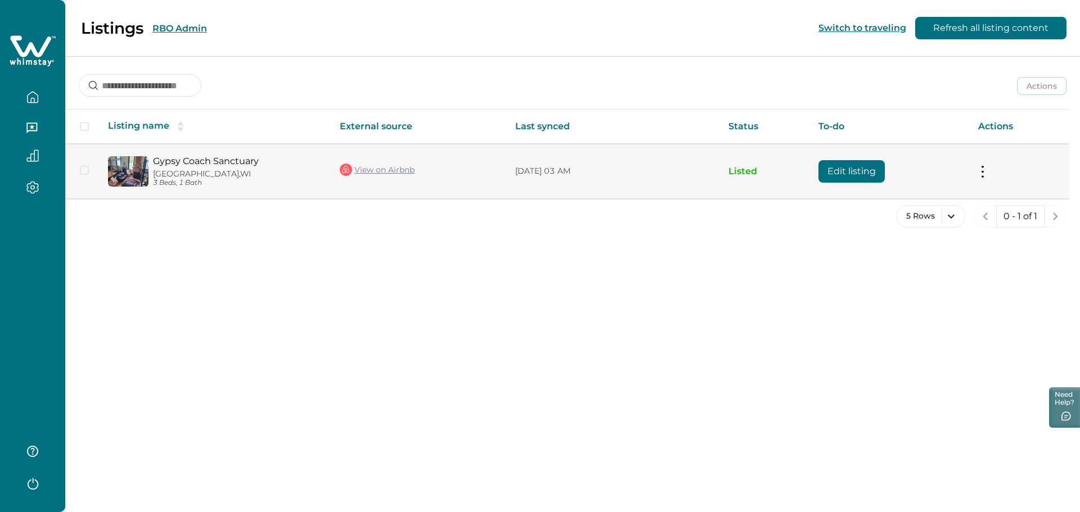
click at [845, 168] on button "Edit listing" at bounding box center [851, 171] width 66 height 23
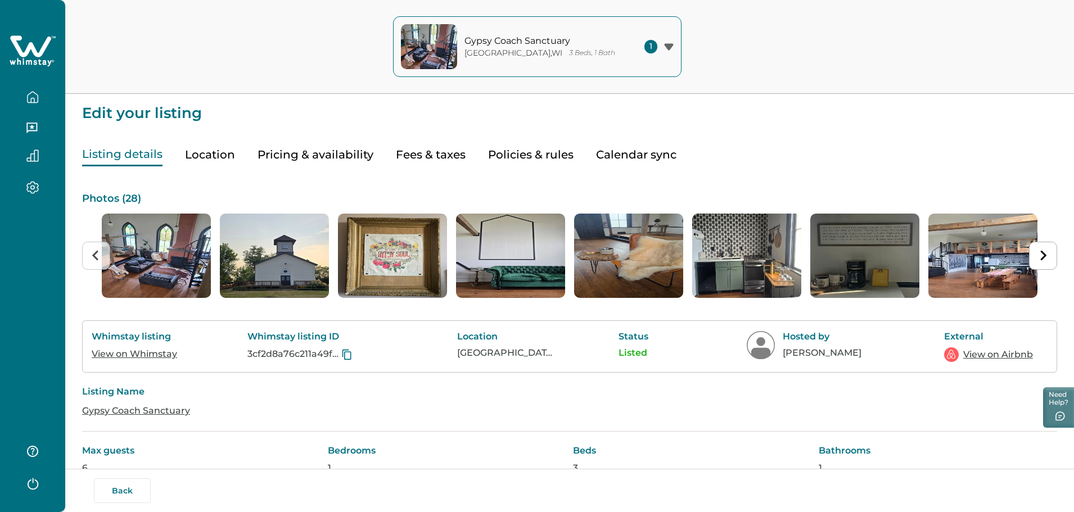
click at [337, 155] on button "Pricing & availability" at bounding box center [316, 154] width 116 height 23
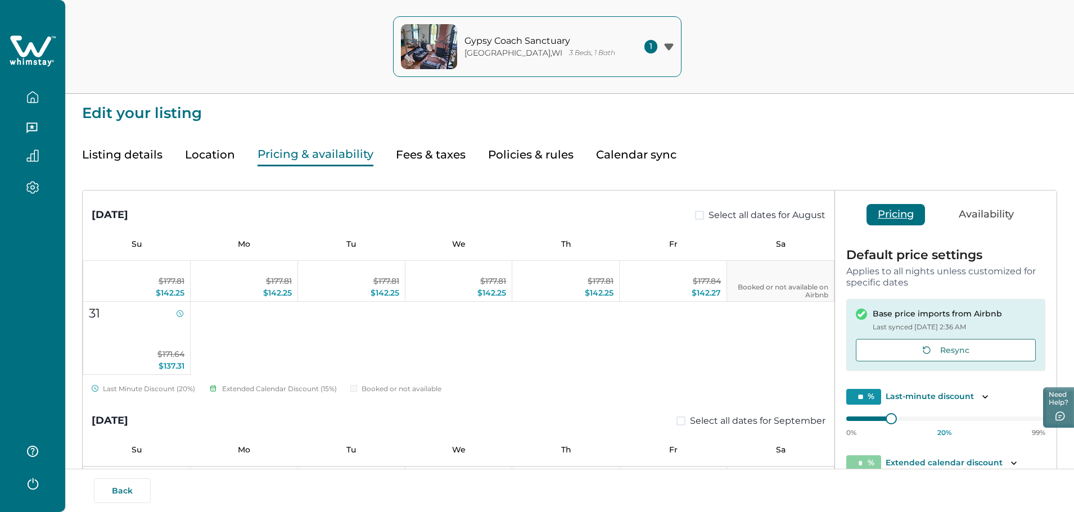
scroll to position [169, 0]
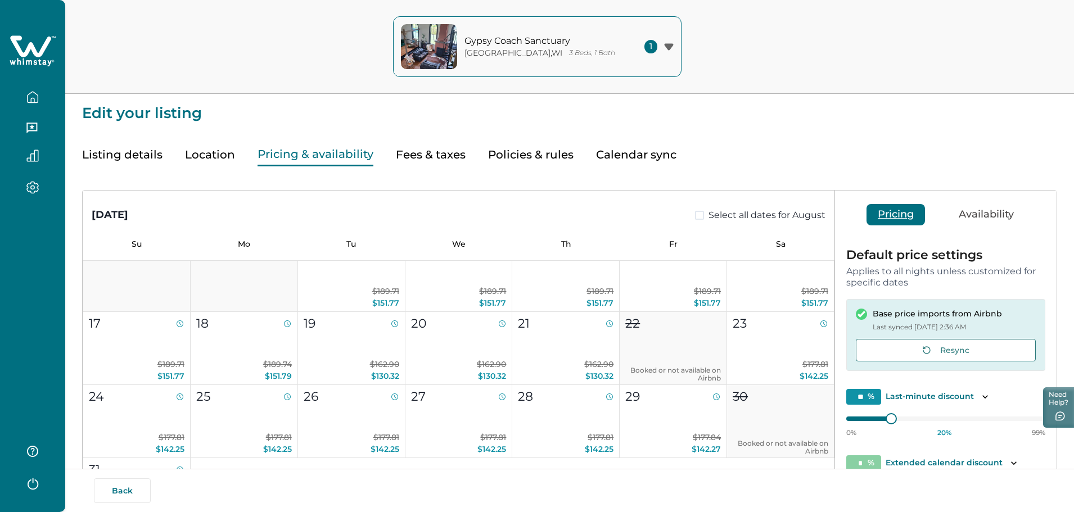
click at [439, 150] on button "Fees & taxes" at bounding box center [431, 154] width 70 height 23
type input "***"
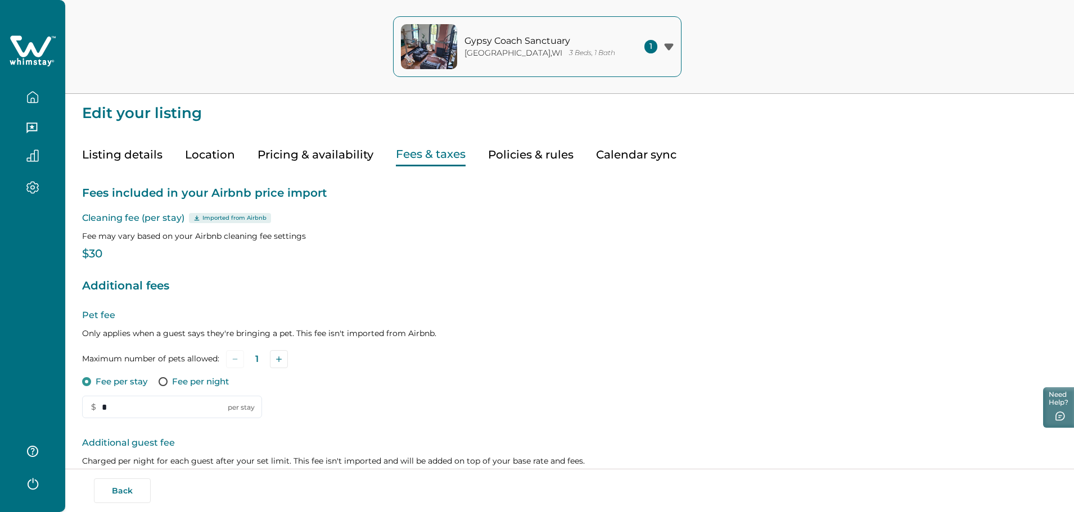
drag, startPoint x: 137, startPoint y: 152, endPoint x: 151, endPoint y: 156, distance: 15.1
click at [137, 152] on button "Listing details" at bounding box center [122, 154] width 80 height 23
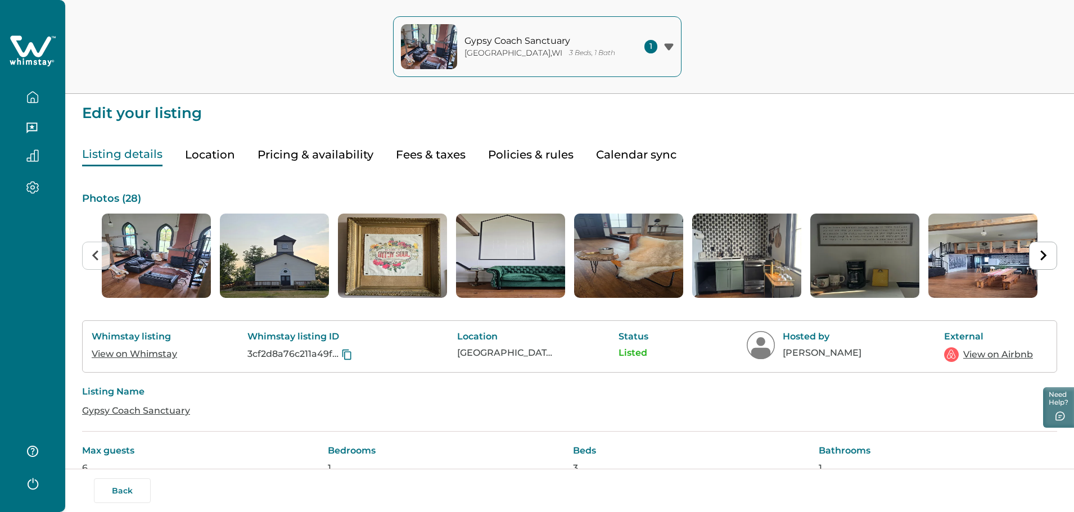
click at [206, 151] on button "Location" at bounding box center [210, 154] width 50 height 23
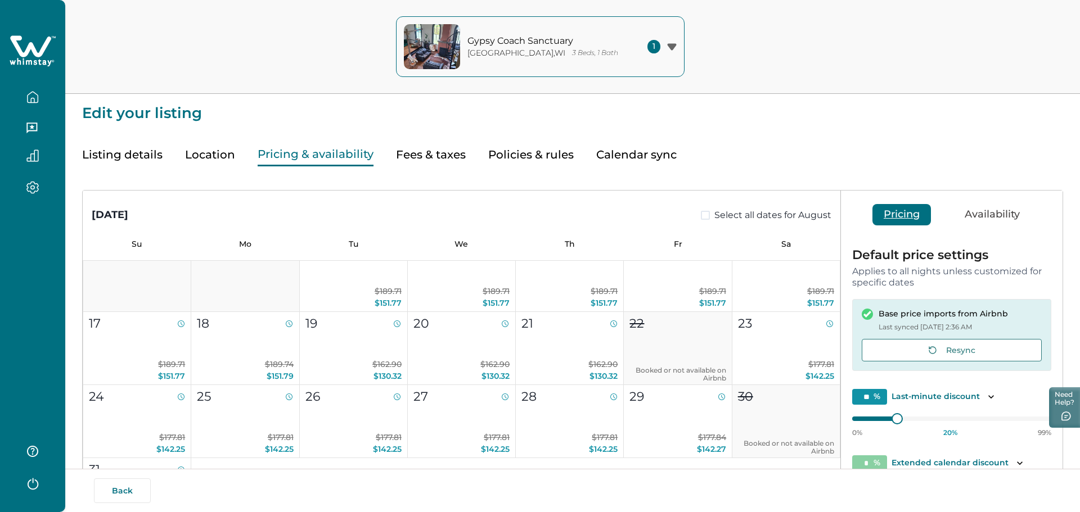
click at [312, 154] on button "Pricing & availability" at bounding box center [316, 154] width 116 height 23
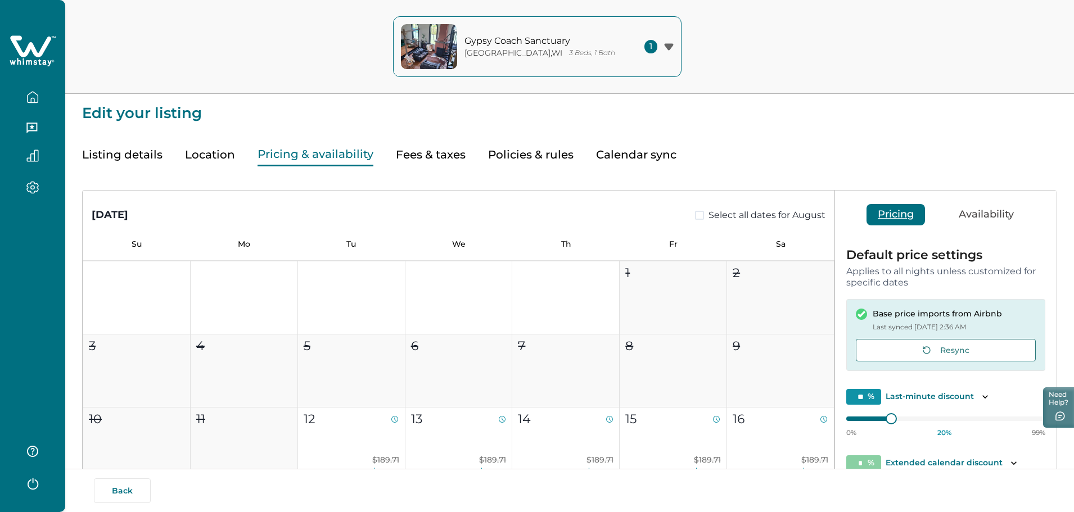
click at [128, 156] on button "Listing details" at bounding box center [122, 154] width 80 height 23
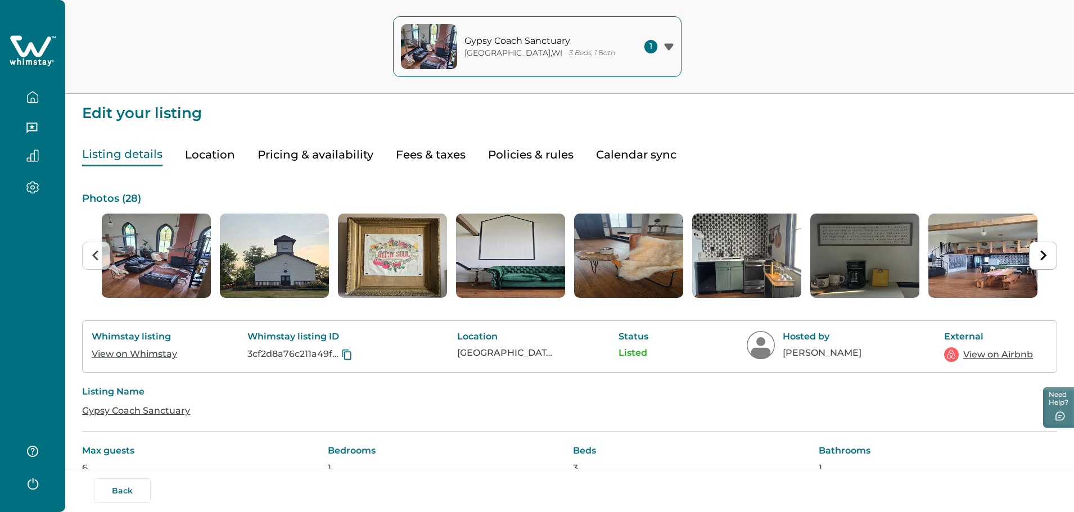
click at [132, 354] on link "View on Whimstay" at bounding box center [135, 354] width 86 height 11
click at [906, 354] on link "View on Airbnb" at bounding box center [999, 355] width 70 height 14
click at [29, 88] on button "button" at bounding box center [32, 97] width 47 height 23
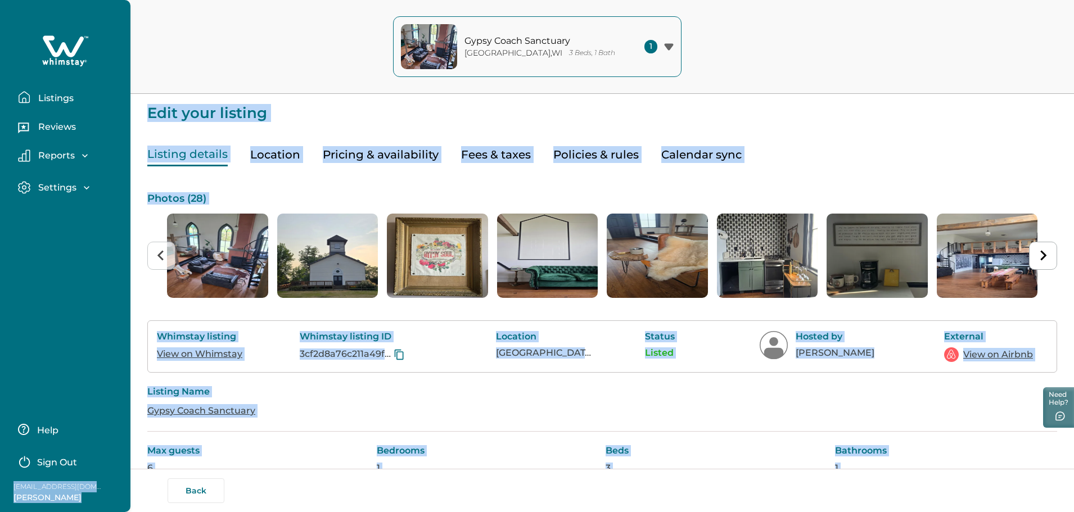
drag, startPoint x: 14, startPoint y: 488, endPoint x: 142, endPoint y: 496, distance: 128.5
click at [142, 496] on div "Listings Reviews Reports Earnings Reservations Payouts Settings Profile details…" at bounding box center [537, 256] width 1074 height 512
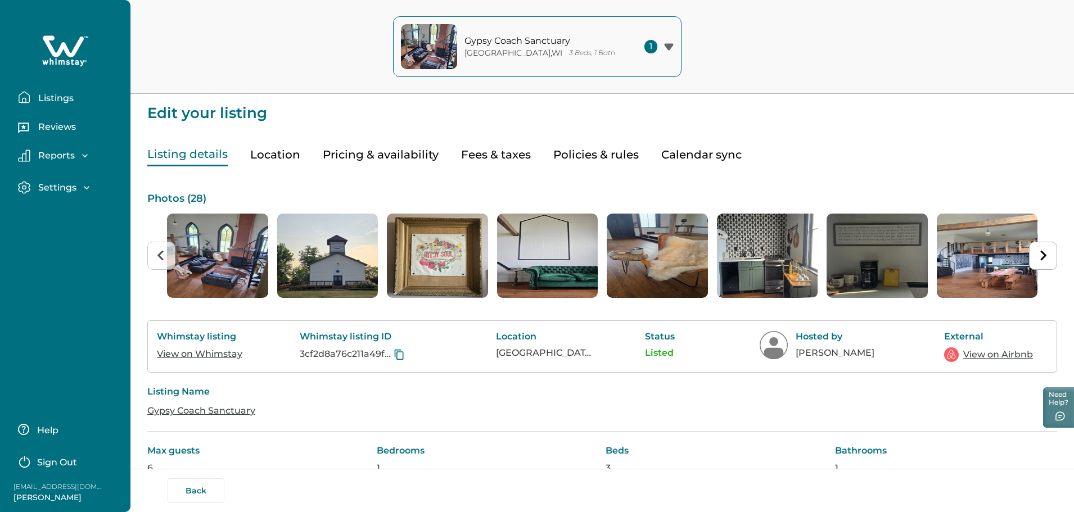
click at [94, 329] on div "Listings Reviews Reports Earnings Reservations Payouts Settings Profile details…" at bounding box center [65, 256] width 131 height 512
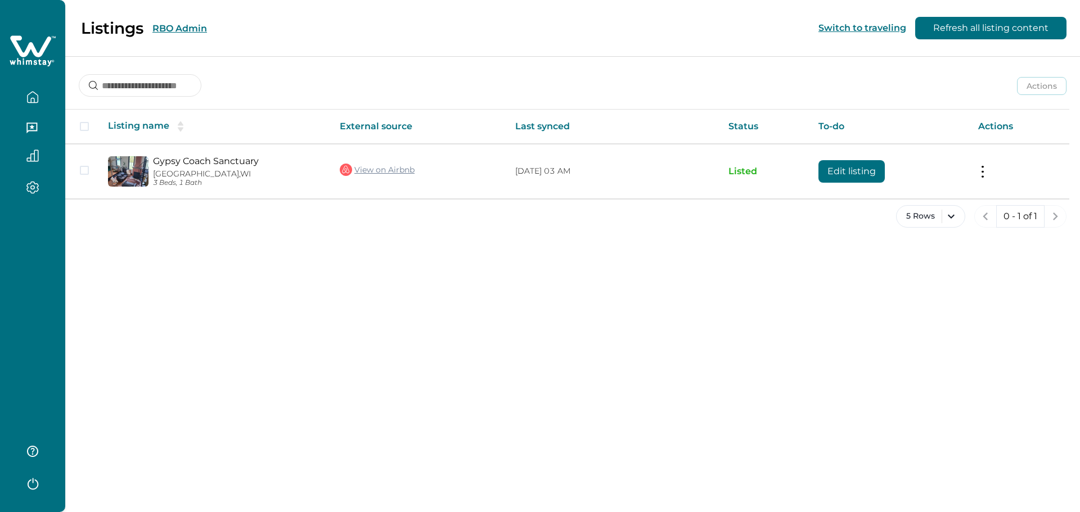
click at [179, 29] on button "RBO Admin" at bounding box center [179, 28] width 55 height 11
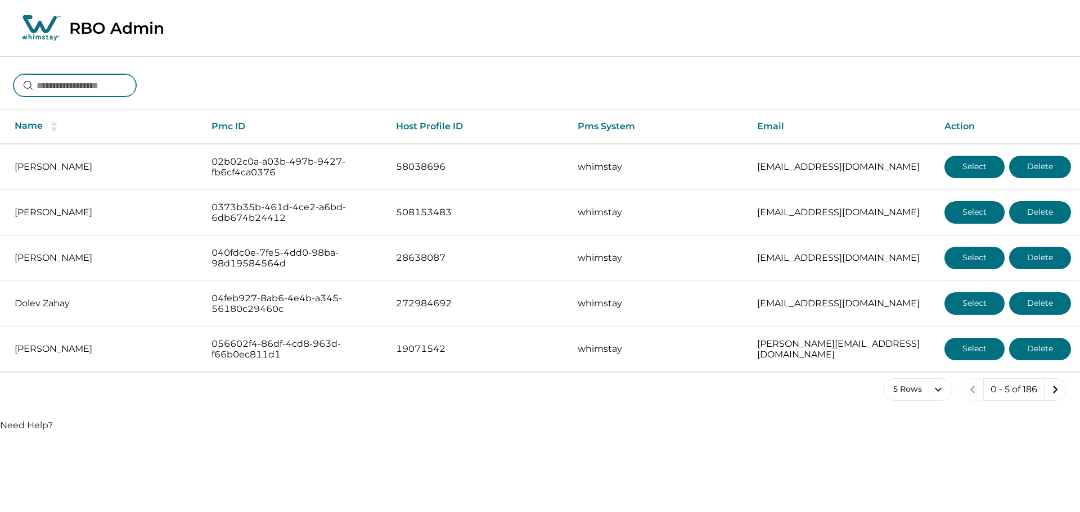
click at [107, 88] on input at bounding box center [75, 85] width 123 height 23
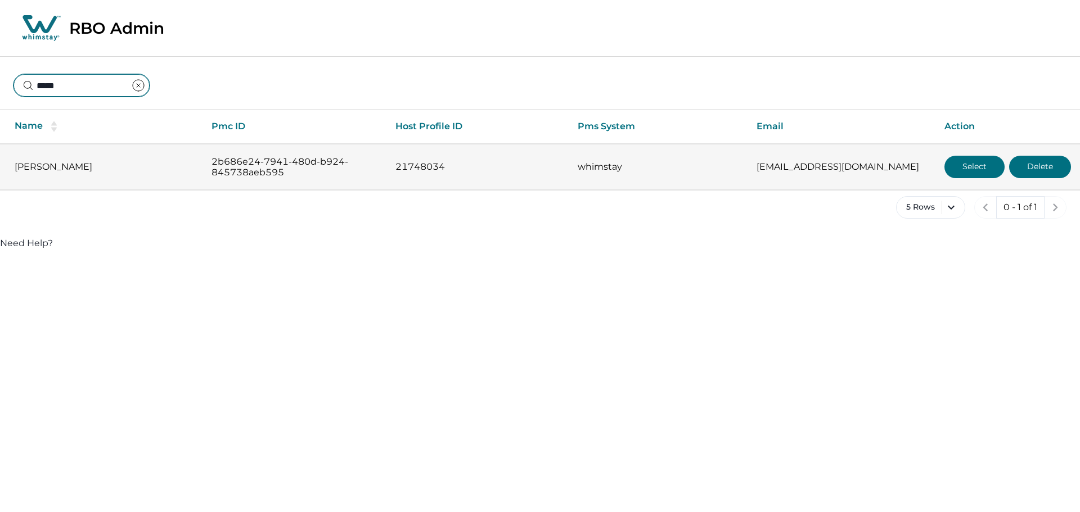
type input "*****"
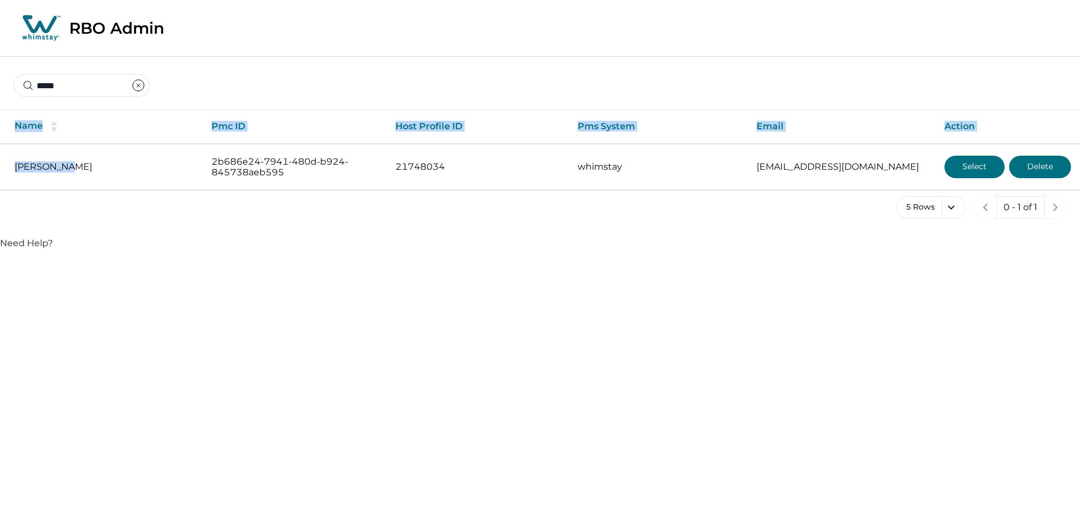
drag, startPoint x: 64, startPoint y: 166, endPoint x: -13, endPoint y: 166, distance: 76.5
click at [0, 166] on html "Skip to Content RBO Admin ***** Name Pmc ID Host Profile ID Pms System Email Ac…" at bounding box center [540, 130] width 1080 height 260
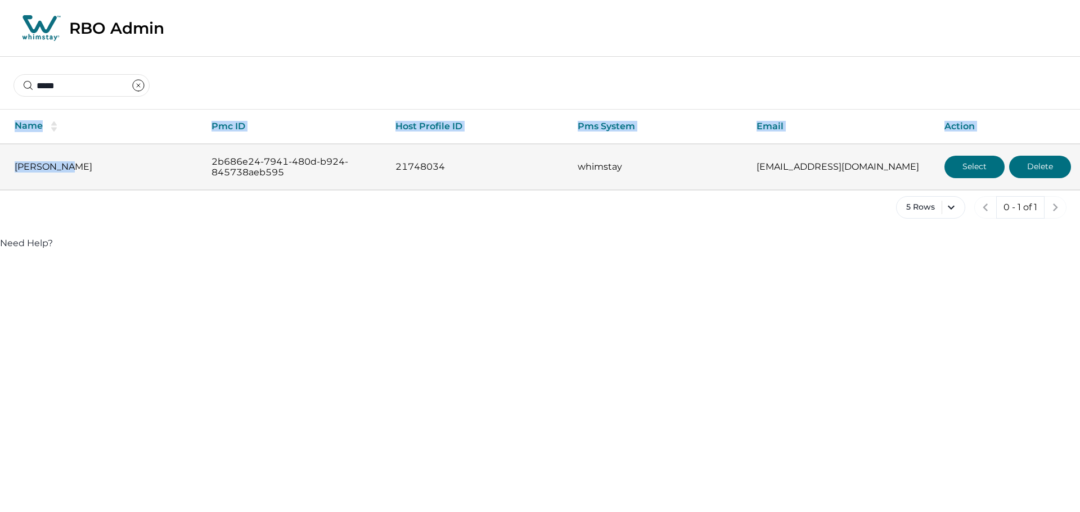
click at [35, 160] on td "Sarah Klar" at bounding box center [101, 167] width 203 height 46
drag, startPoint x: 13, startPoint y: 164, endPoint x: 61, endPoint y: 169, distance: 48.6
click at [61, 169] on td "Sarah Klar" at bounding box center [101, 167] width 203 height 46
copy p "Sarah Klar"
